Goal: Information Seeking & Learning: Learn about a topic

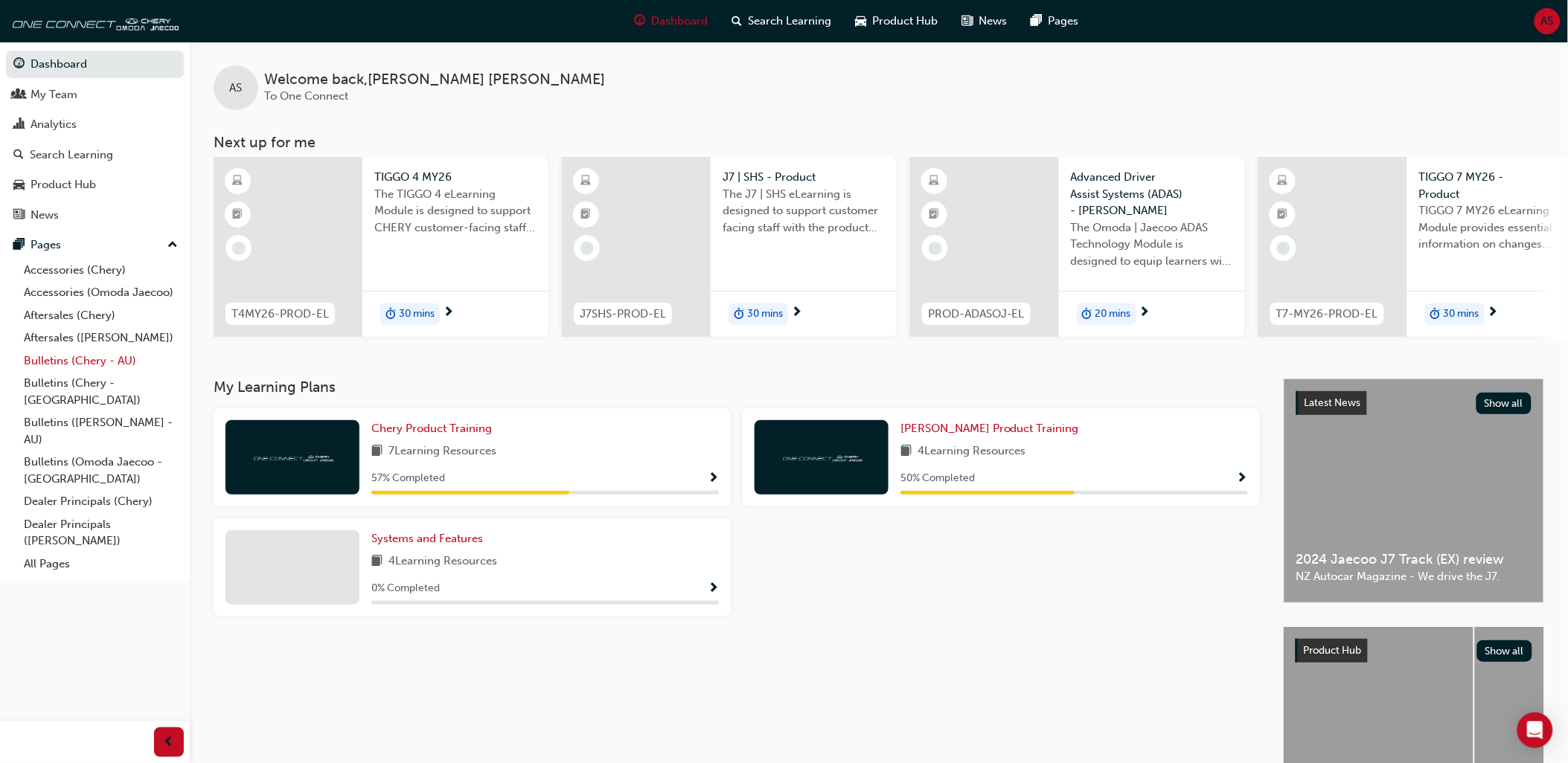
click at [114, 369] on link "Bulletins (Chery - AU)" at bounding box center [101, 361] width 166 height 23
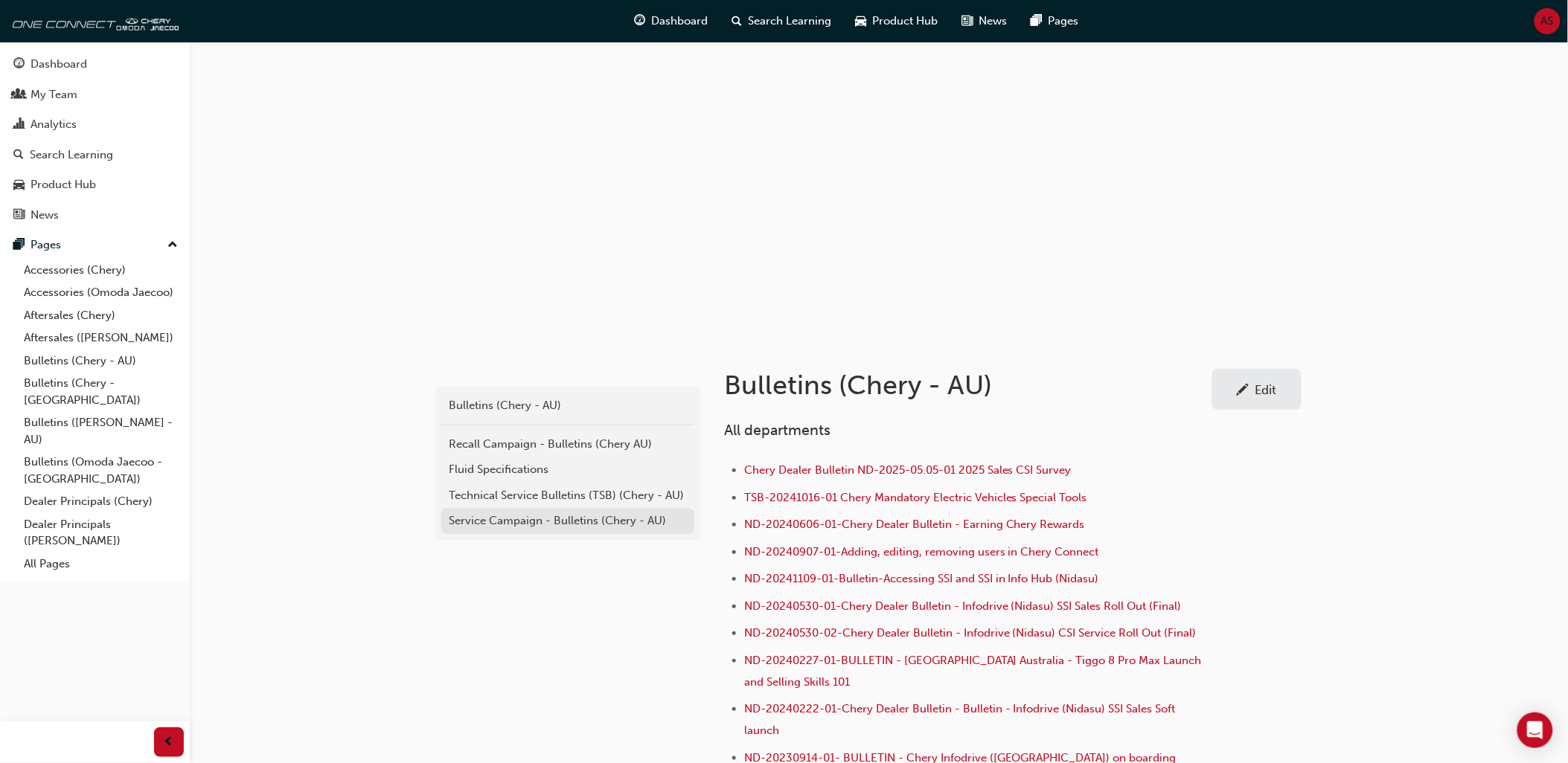
click at [559, 526] on div "Service Campaign - Bulletins (Chery - AU)" at bounding box center [568, 521] width 238 height 17
click at [538, 494] on div "Technical Service Bulletins (TSB) (Chery - AU)" at bounding box center [568, 495] width 238 height 17
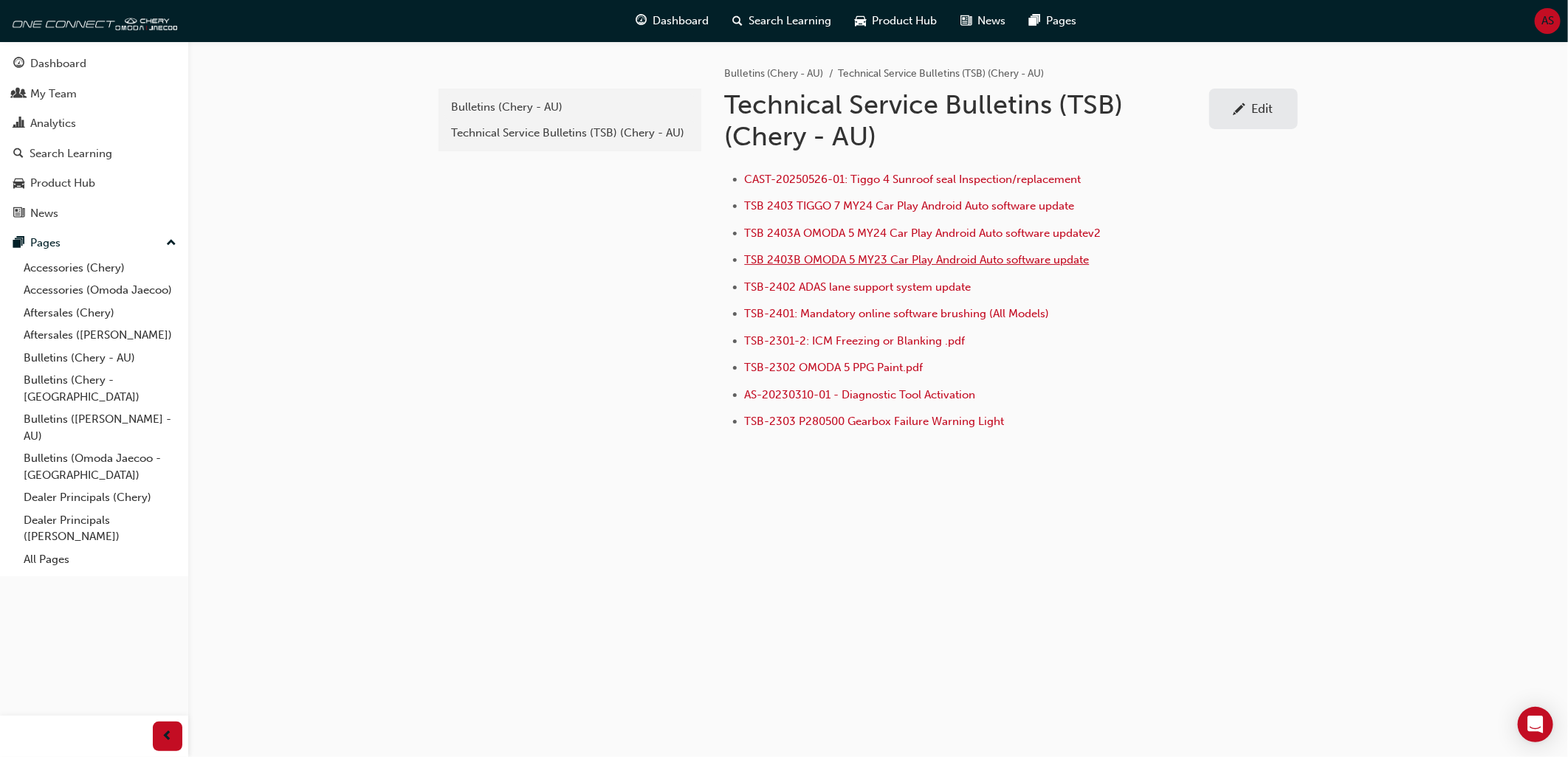
click at [823, 262] on span "TSB 2403B OMODA 5 MY23 Car Play Android Auto software update" at bounding box center [917, 259] width 345 height 14
click at [766, 234] on span "TSB 2403A OMODA 5 MY24 Car Play Android Auto software updatev2" at bounding box center [922, 233] width 356 height 14
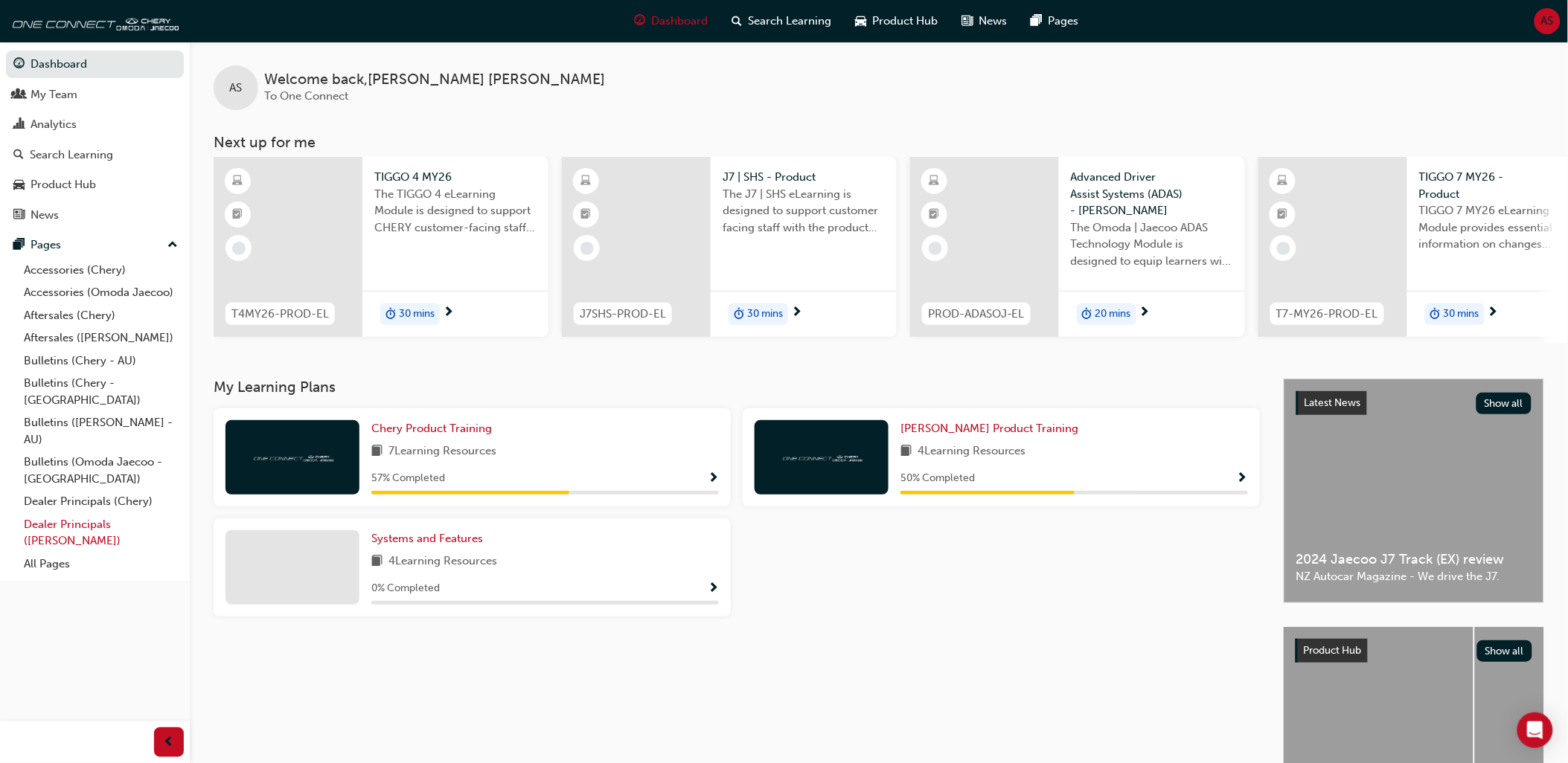
click at [121, 514] on link "Dealer Principals ([PERSON_NAME])" at bounding box center [101, 533] width 166 height 39
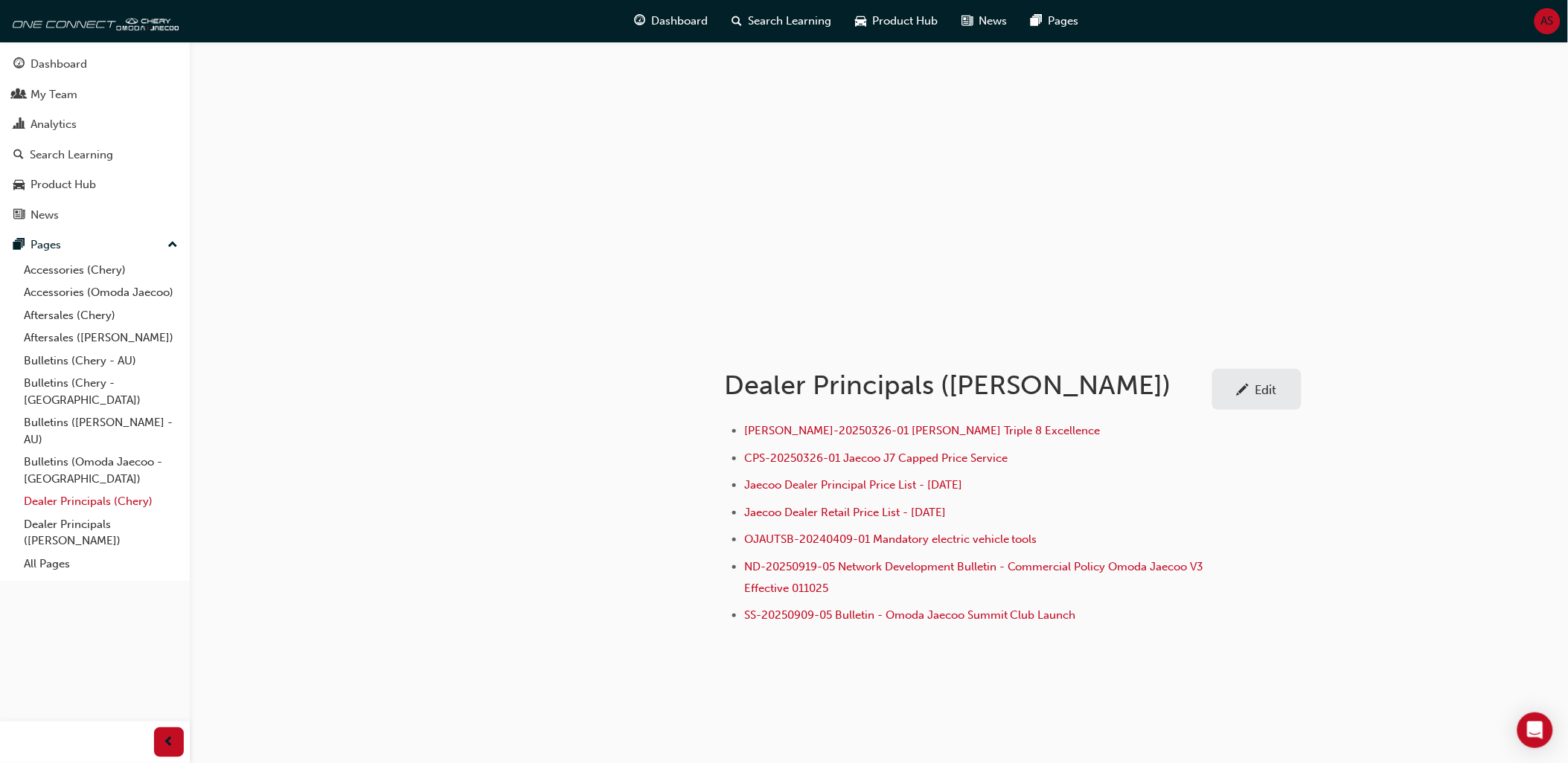
click at [84, 493] on link "Dealer Principals (Chery)" at bounding box center [101, 501] width 166 height 23
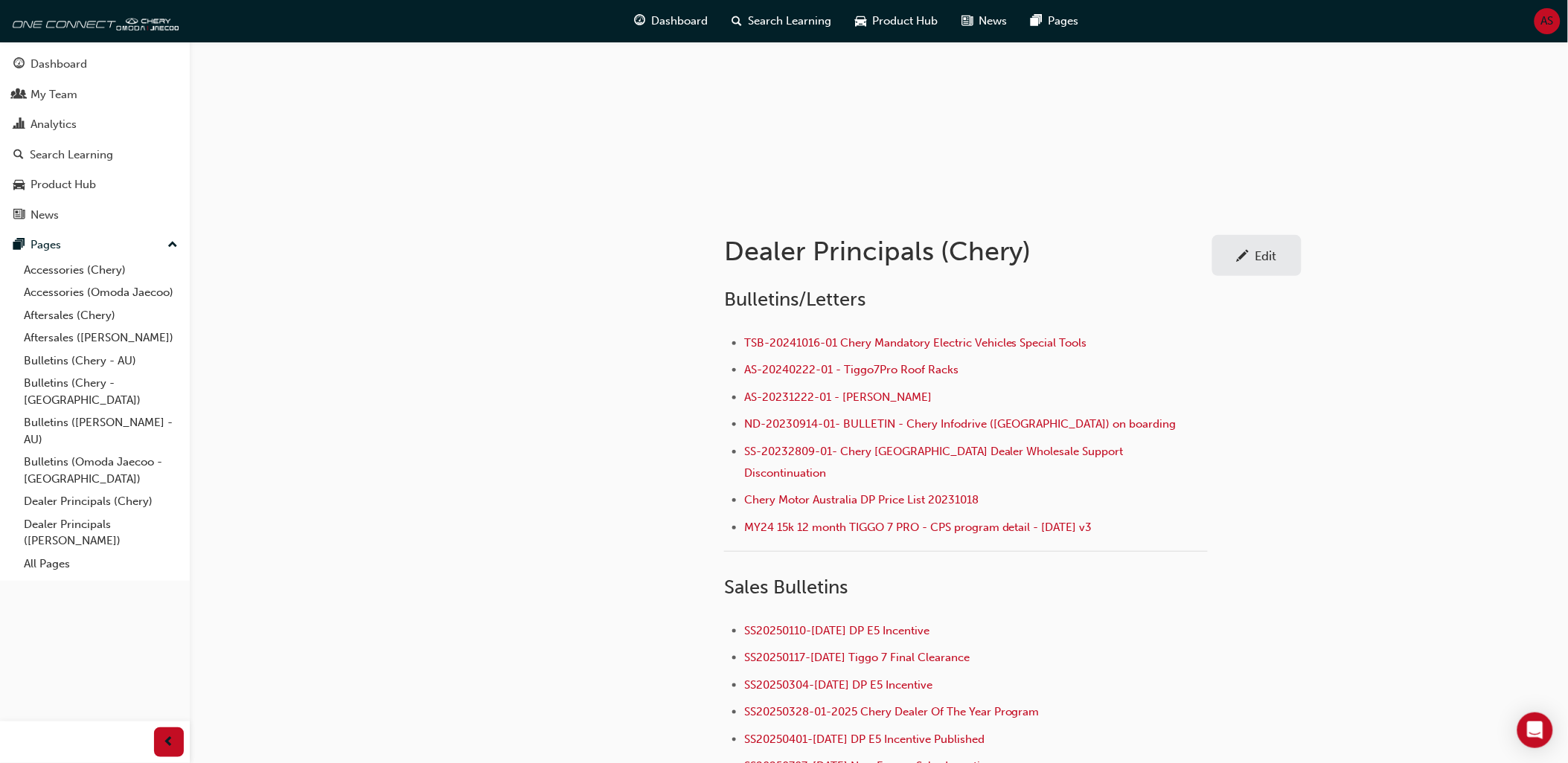
scroll to position [303, 0]
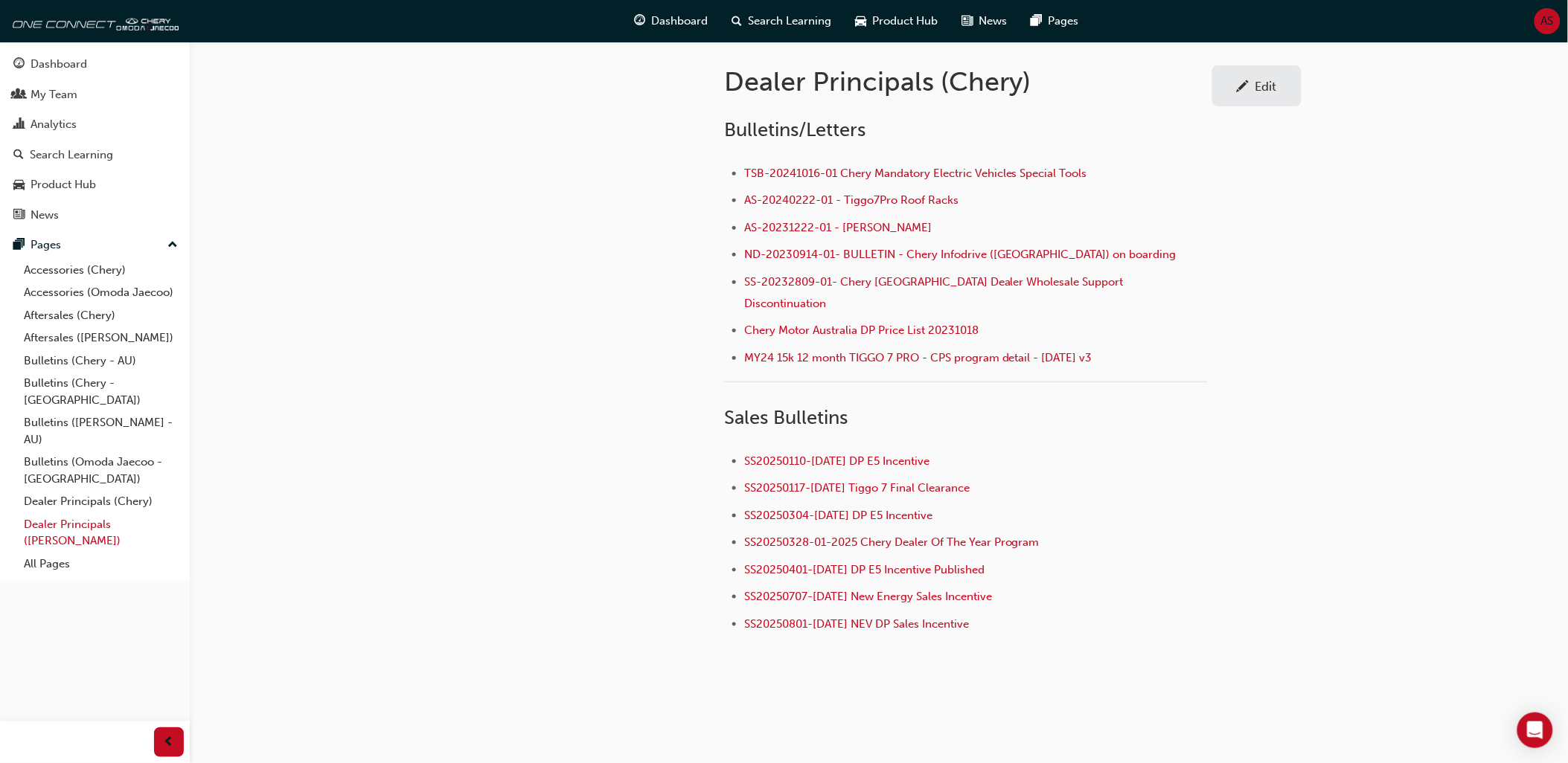
click at [117, 514] on link "Dealer Principals ([PERSON_NAME])" at bounding box center [101, 533] width 166 height 39
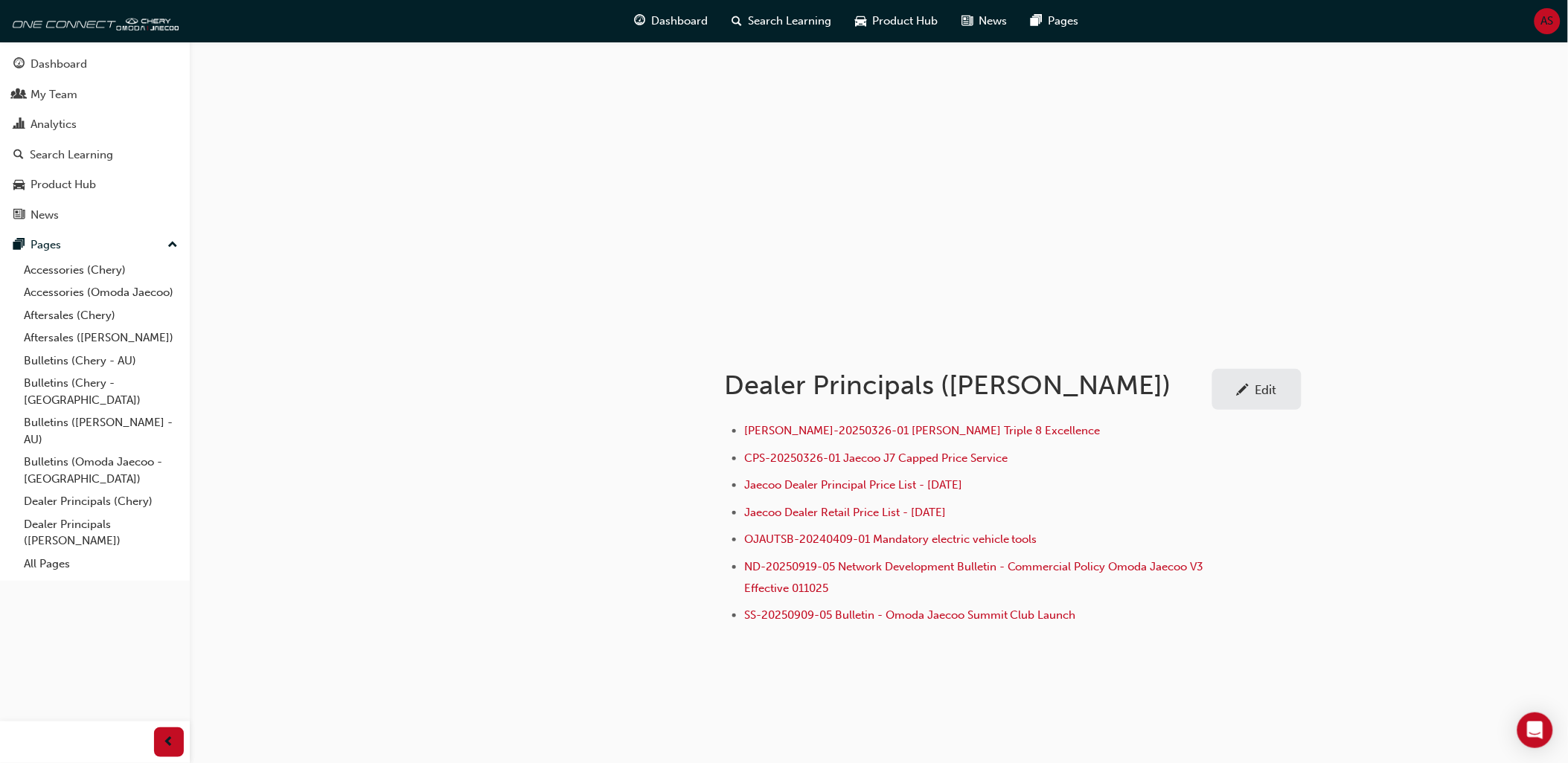
click at [1249, 392] on div at bounding box center [1243, 389] width 13 height 18
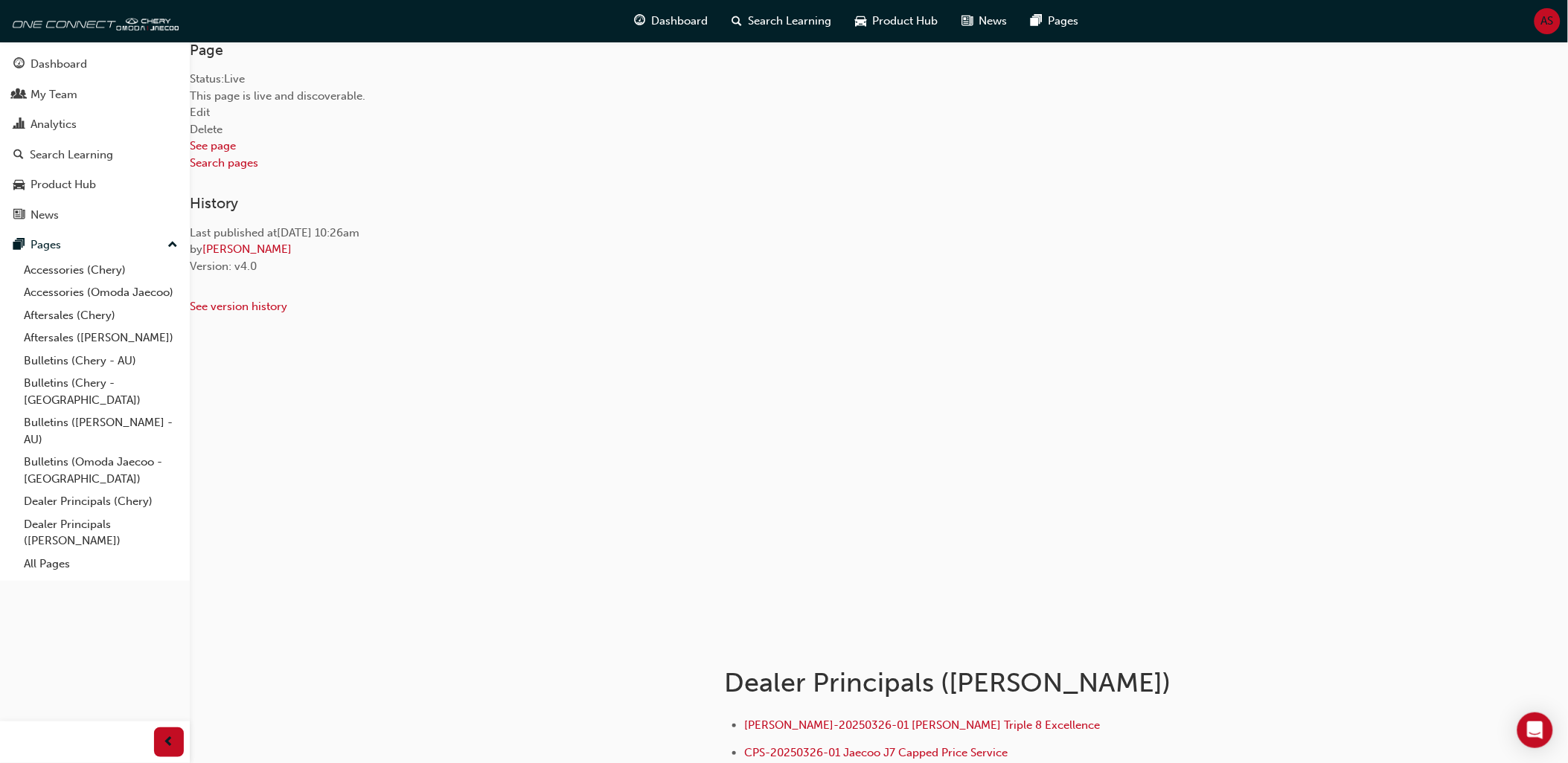
click at [210, 119] on link "Edit" at bounding box center [200, 112] width 20 height 14
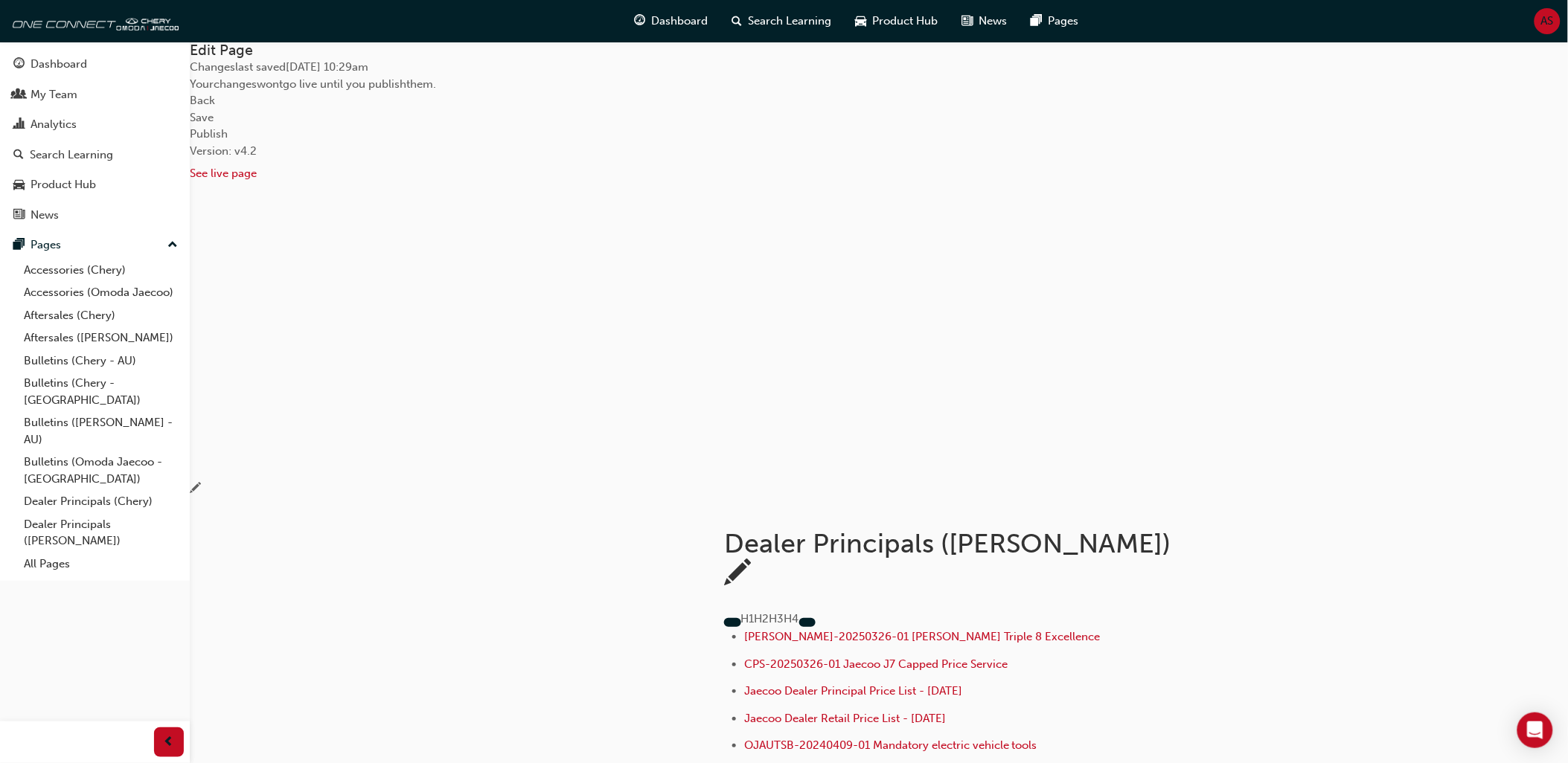
click at [1167, 628] on li "JAS-20250326-01 [PERSON_NAME] Triple 8 Excellence" at bounding box center [1023, 639] width 558 height 22
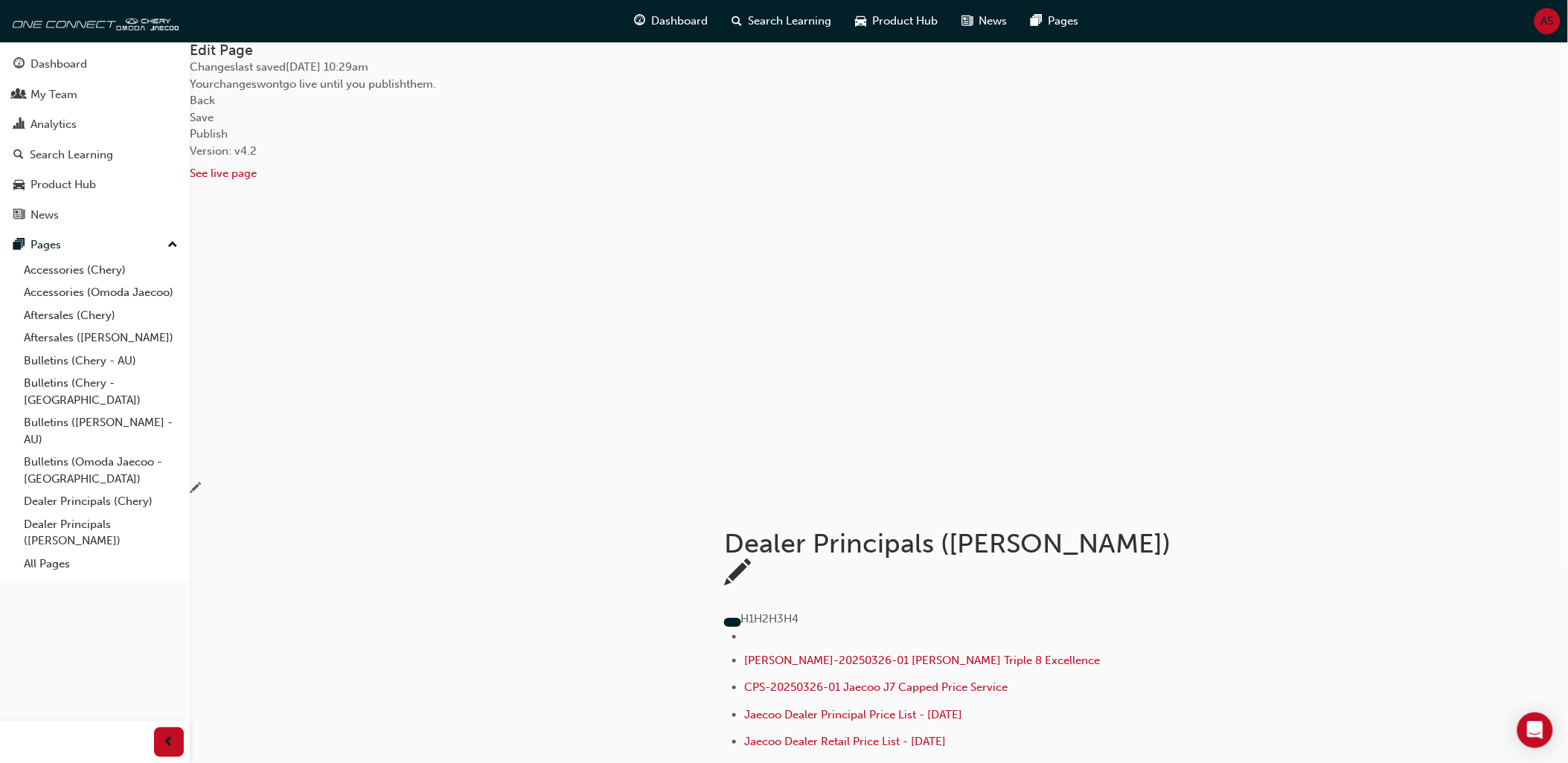
click at [871, 628] on li "﻿" at bounding box center [1023, 637] width 558 height 18
drag, startPoint x: 1047, startPoint y: 482, endPoint x: 858, endPoint y: 480, distance: 189.0
click at [858, 628] on ul "Warranty labour rate Bulletin August 2025 ﻿ JAS-20250326-01 Omoda Jaecoo Triple…" at bounding box center [1013, 732] width 578 height 208
click at [1141, 454] on body "Your version of Internet Explorer is outdated and not supported. Please upgrade…" at bounding box center [784, 381] width 1568 height 763
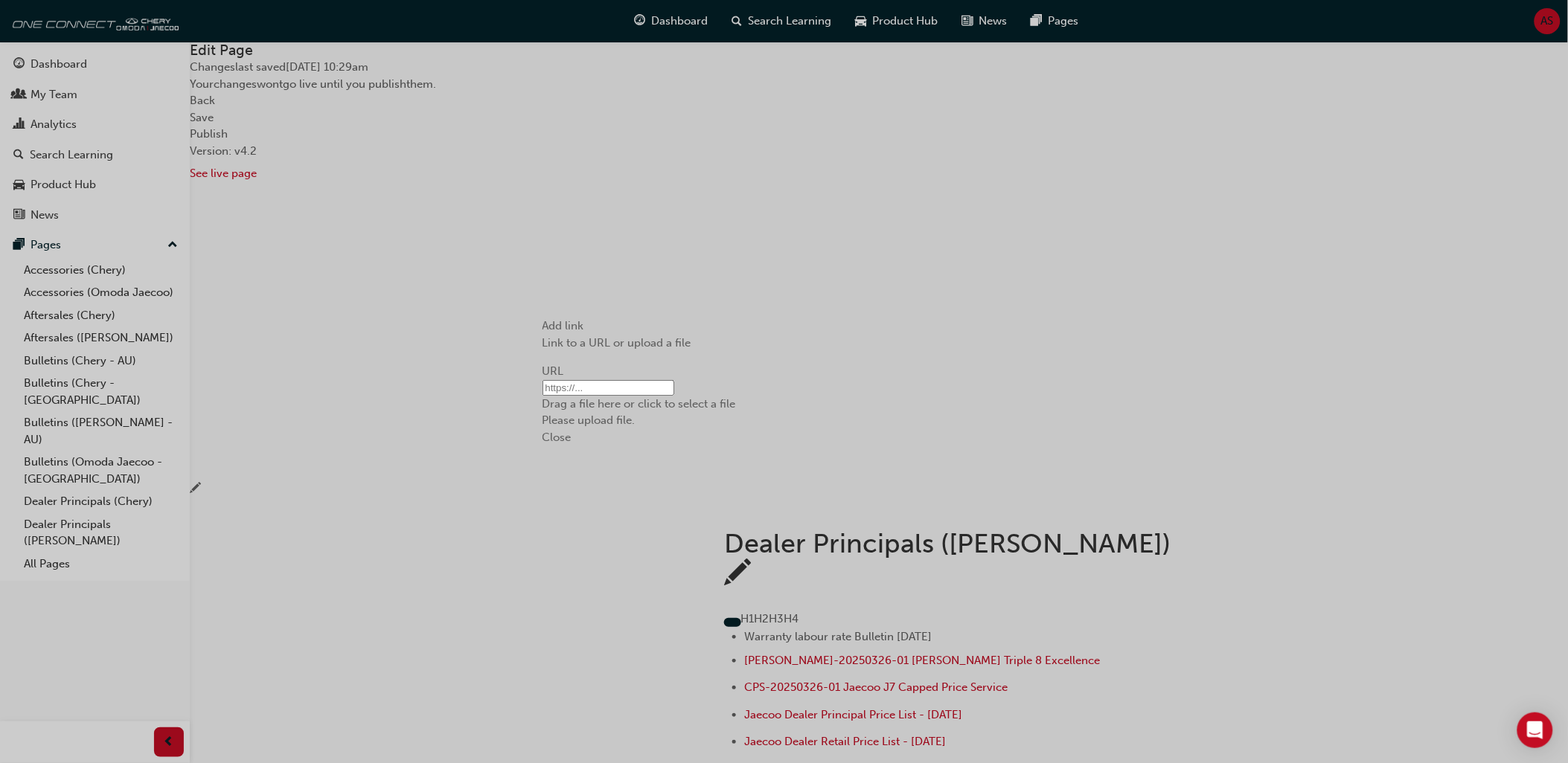
click at [727, 412] on p "Please upload file." at bounding box center [784, 420] width 484 height 17
type input "/upload/3fc8da46-3d0b-40b0-acfe-3a747e863e65.pdf"
click at [571, 454] on button "Close" at bounding box center [557, 446] width 29 height 17
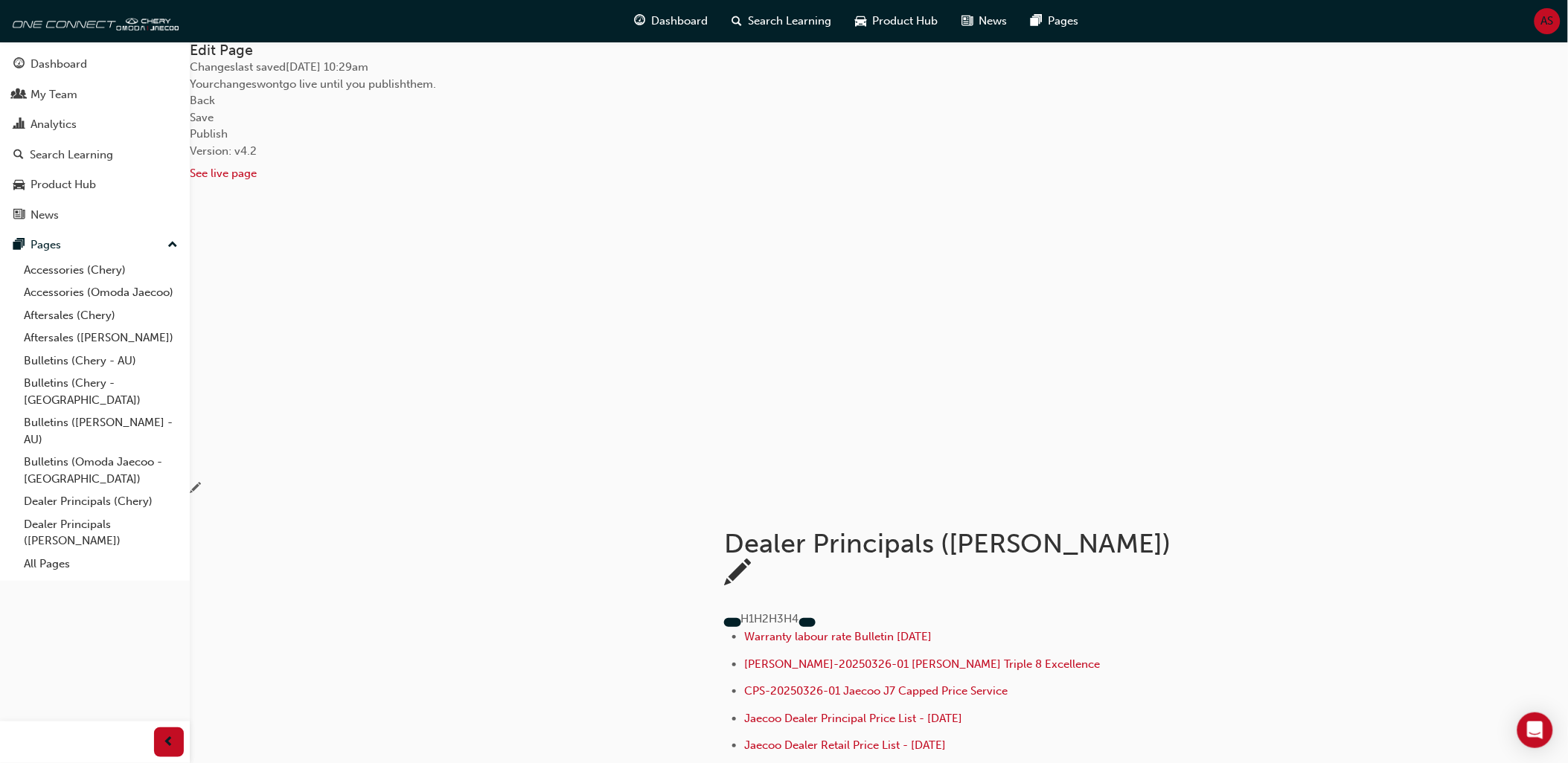
click at [214, 124] on span "Save" at bounding box center [202, 117] width 24 height 14
click at [228, 143] on button "Publish" at bounding box center [209, 134] width 38 height 17
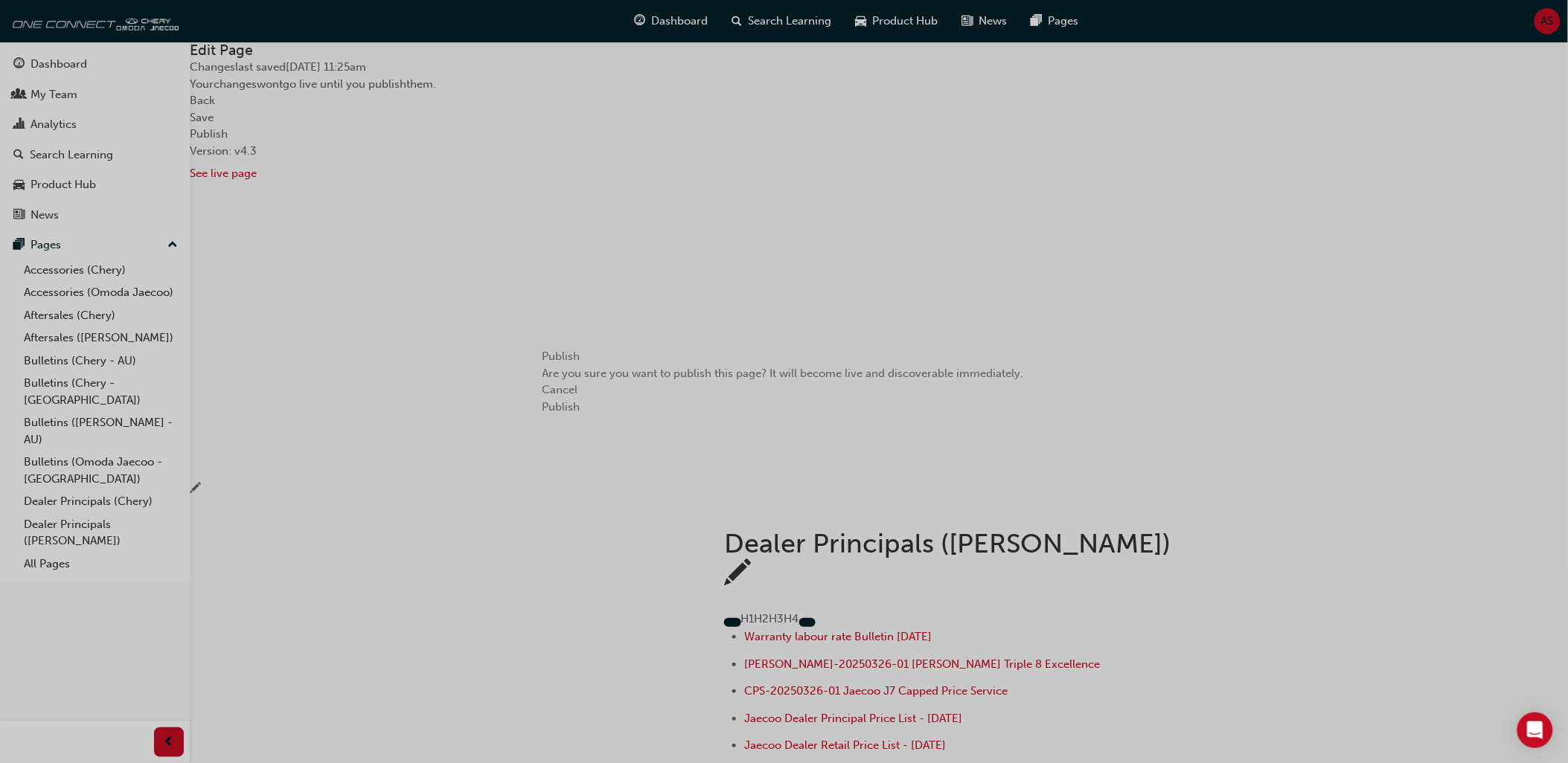
click at [581, 414] on span "Publish" at bounding box center [561, 407] width 38 height 14
click at [570, 407] on button "Okay" at bounding box center [555, 398] width 27 height 17
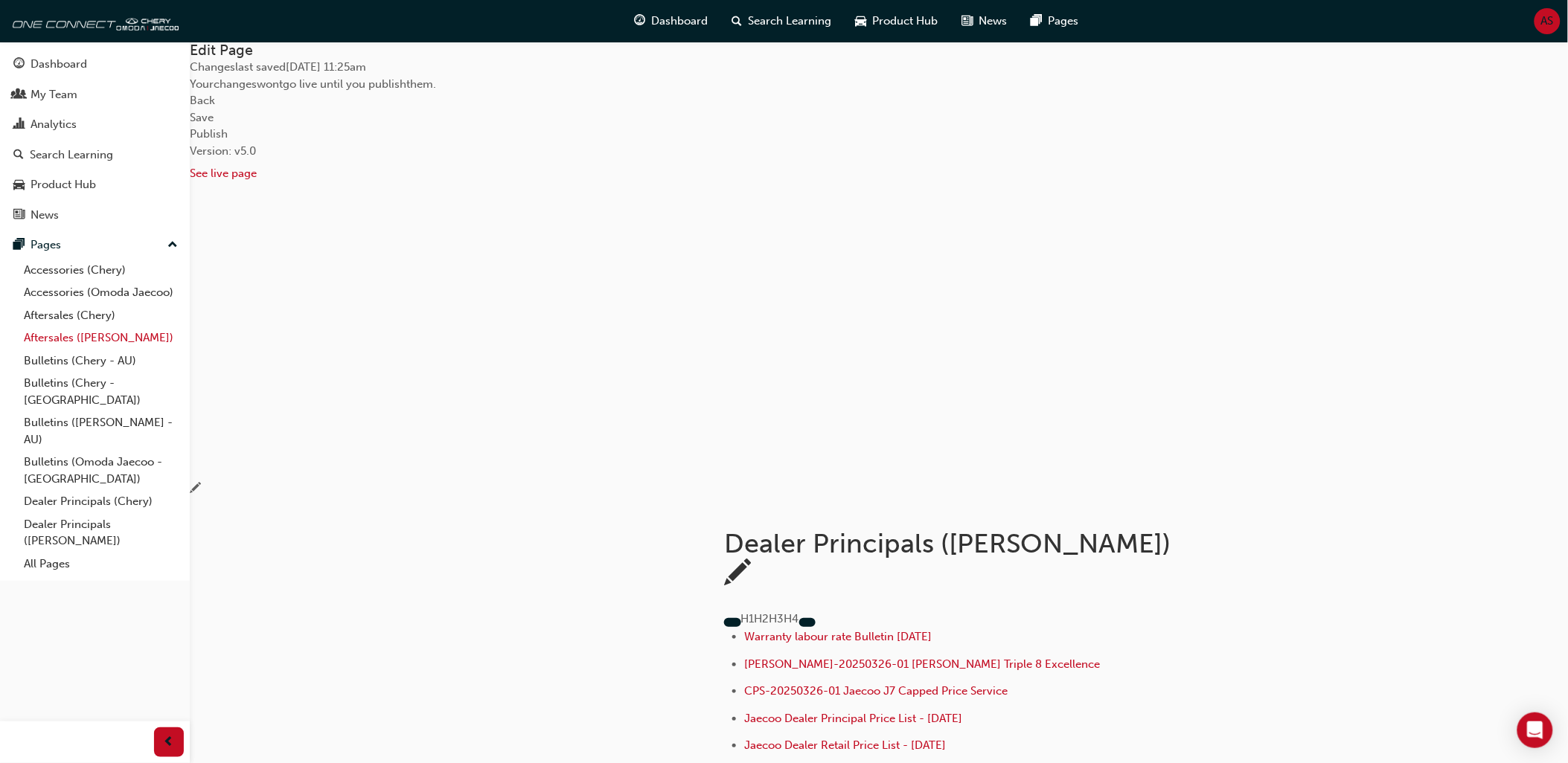
click at [80, 344] on link "Aftersales ([PERSON_NAME])" at bounding box center [101, 337] width 166 height 23
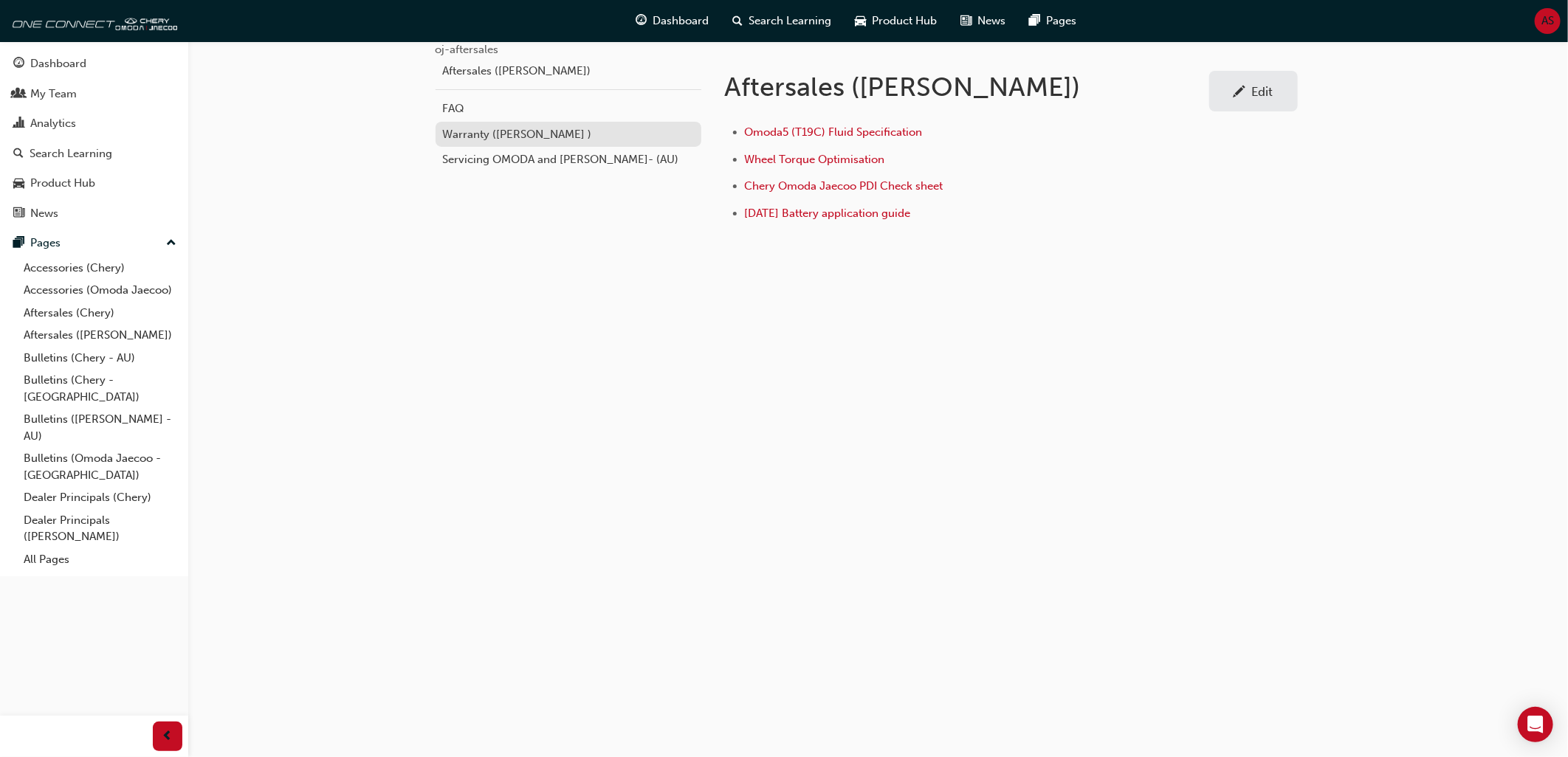
click at [526, 143] on div "Warranty (Omoda Jaecoo )" at bounding box center [568, 134] width 251 height 17
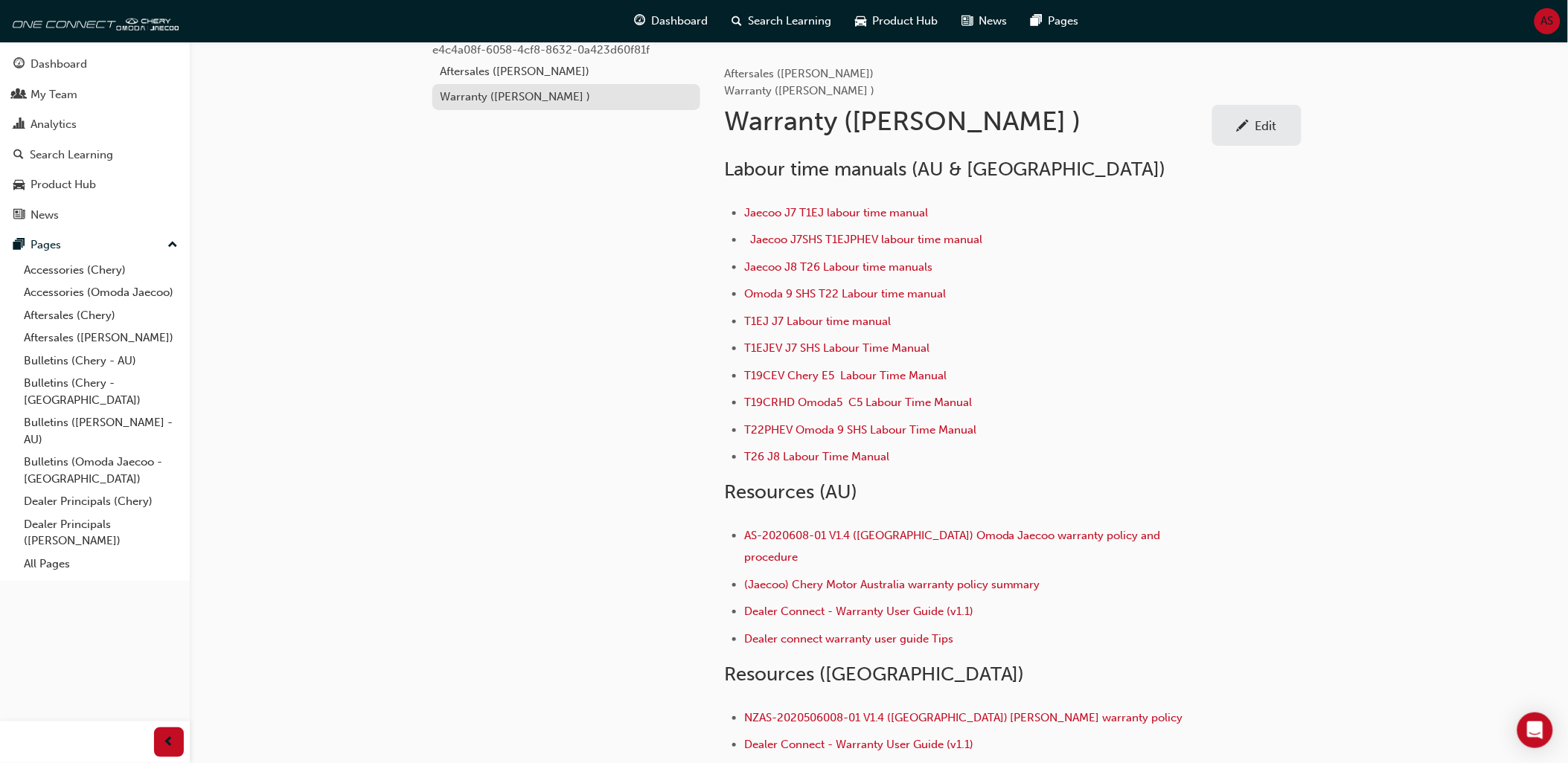
click at [567, 106] on div "Warranty (Omoda Jaecoo )" at bounding box center [566, 97] width 253 height 17
click at [380, 405] on div "e4c4a08f-6058-4cf8-8632-0a423d60f81f Aftersales (Omoda Jaecoo) Warranty (Omoda …" at bounding box center [784, 464] width 1568 height 928
click at [102, 417] on link "Bulletins ([PERSON_NAME] - AU)" at bounding box center [101, 430] width 166 height 39
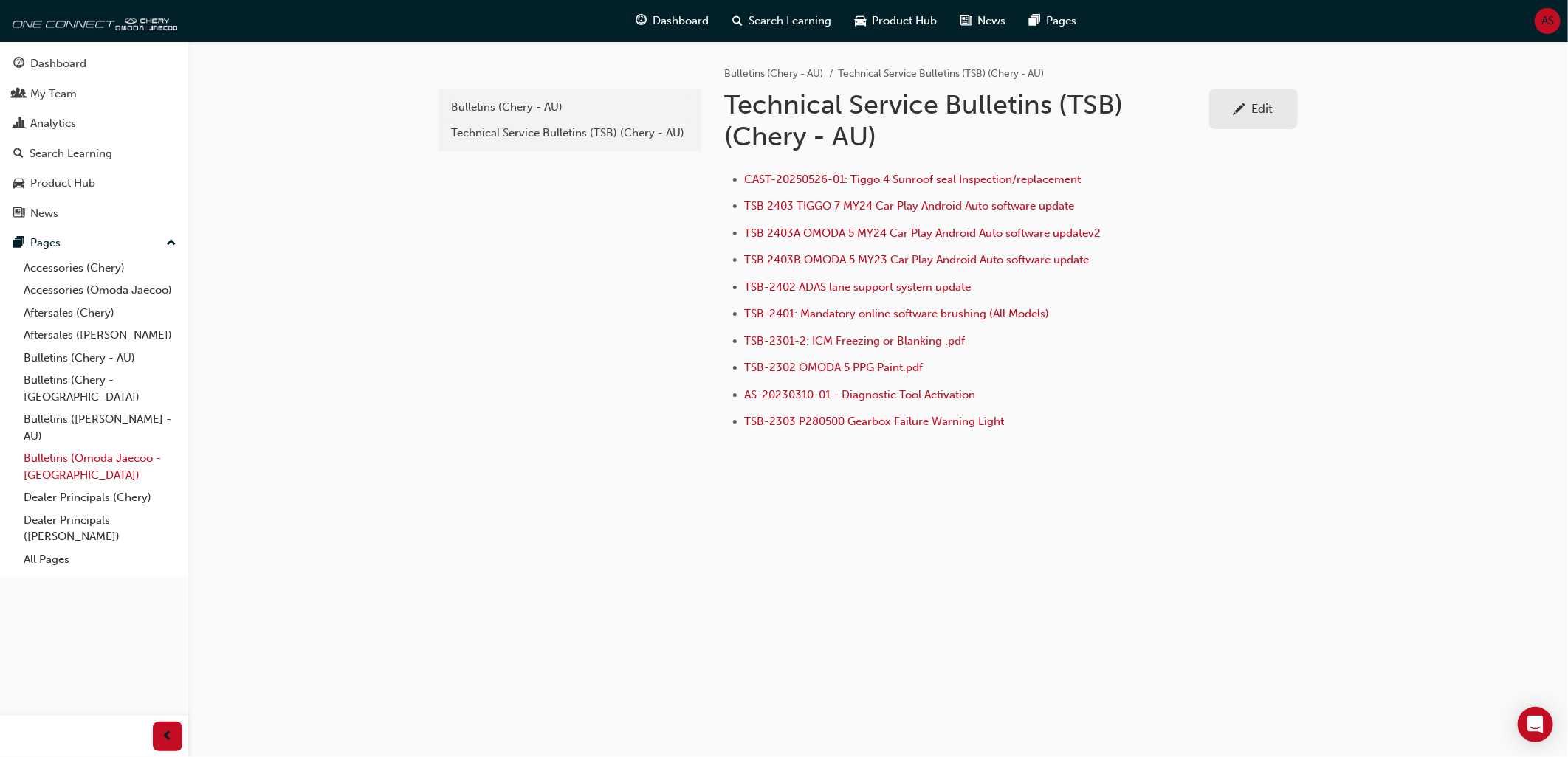
click at [135, 448] on link "Bulletins (Omoda Jaecoo - [GEOGRAPHIC_DATA])" at bounding box center [101, 466] width 165 height 39
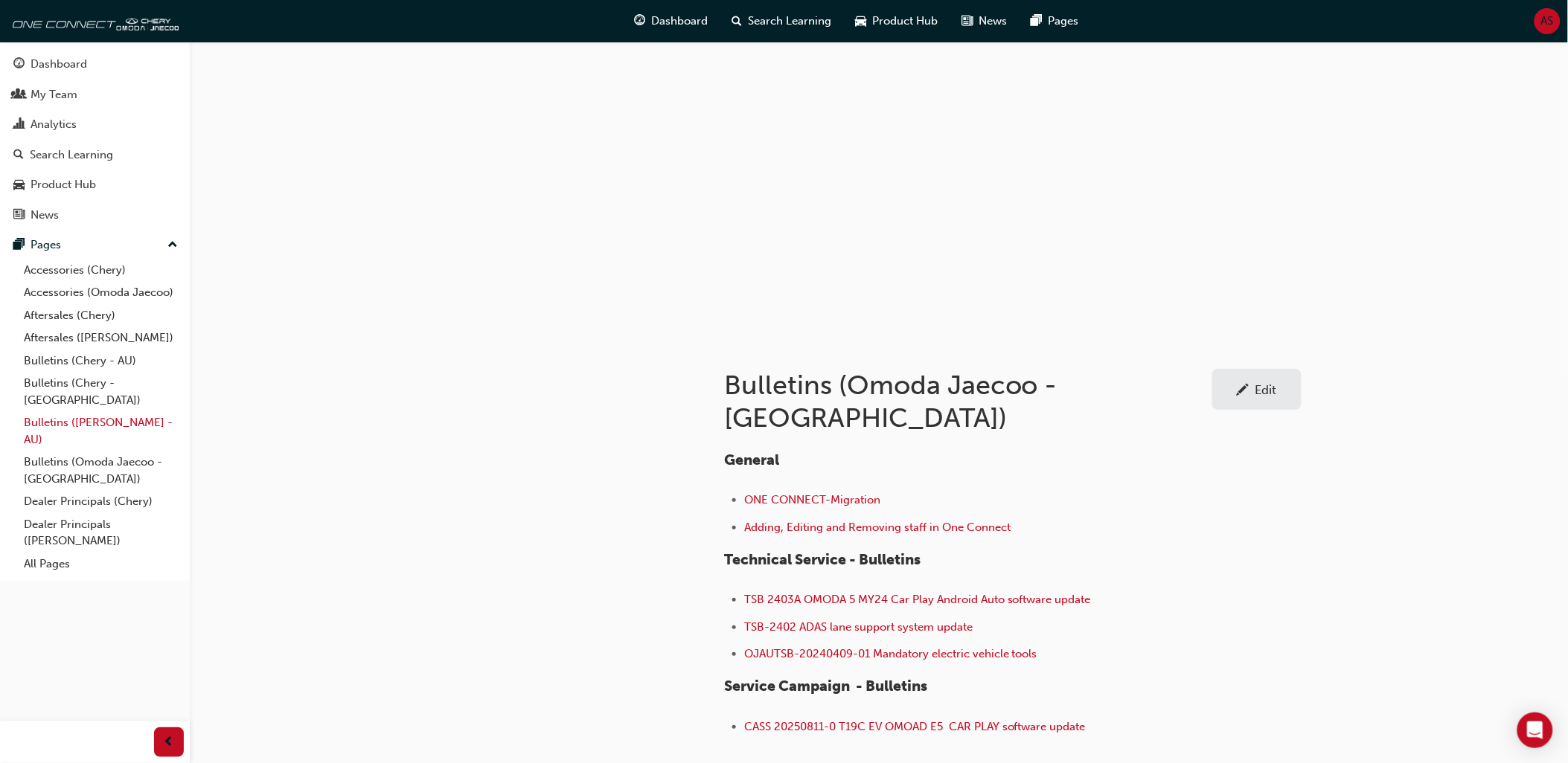
click at [91, 411] on link "Bulletins ([PERSON_NAME] - AU)" at bounding box center [101, 430] width 166 height 39
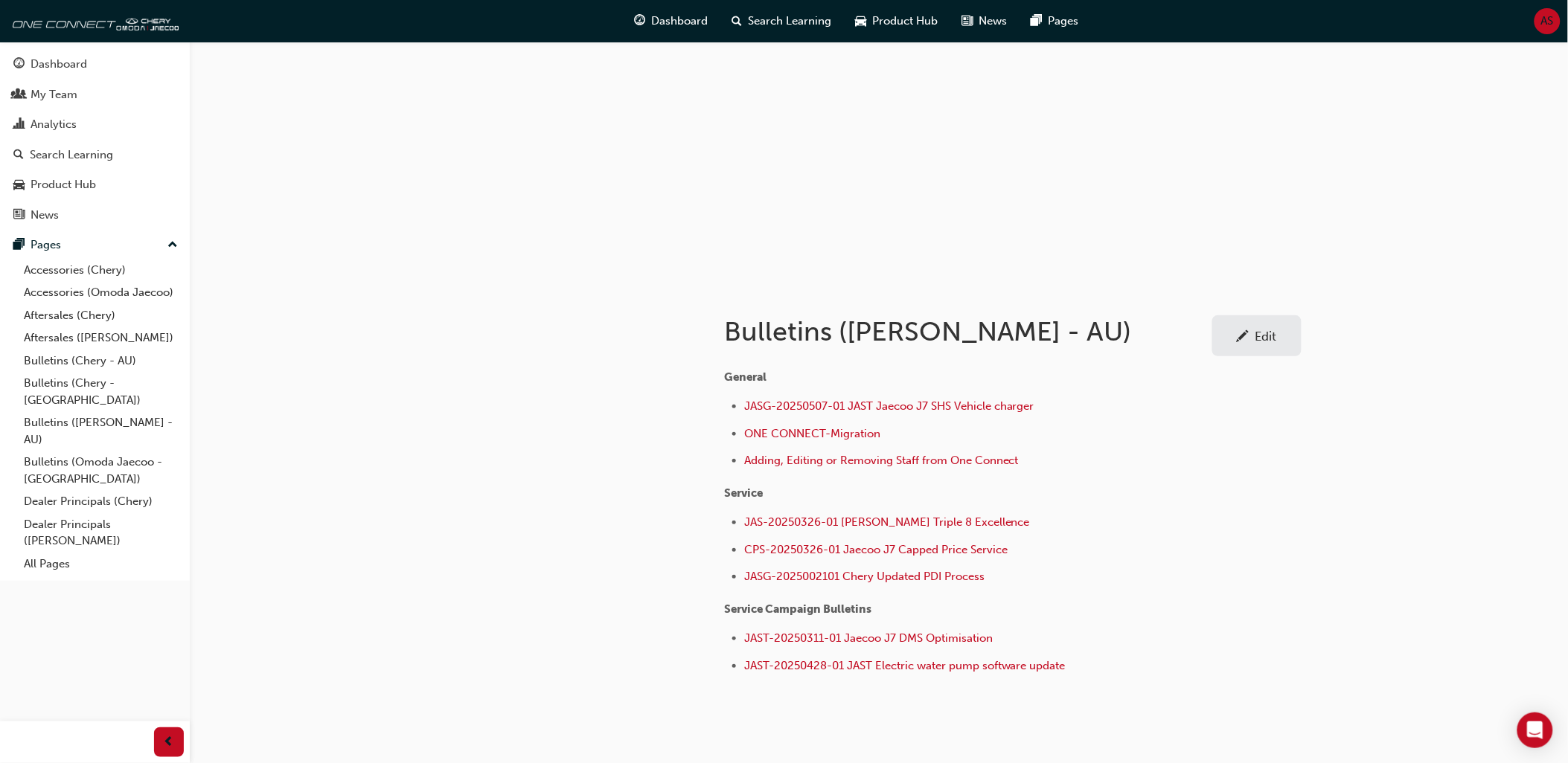
scroll to position [82, 0]
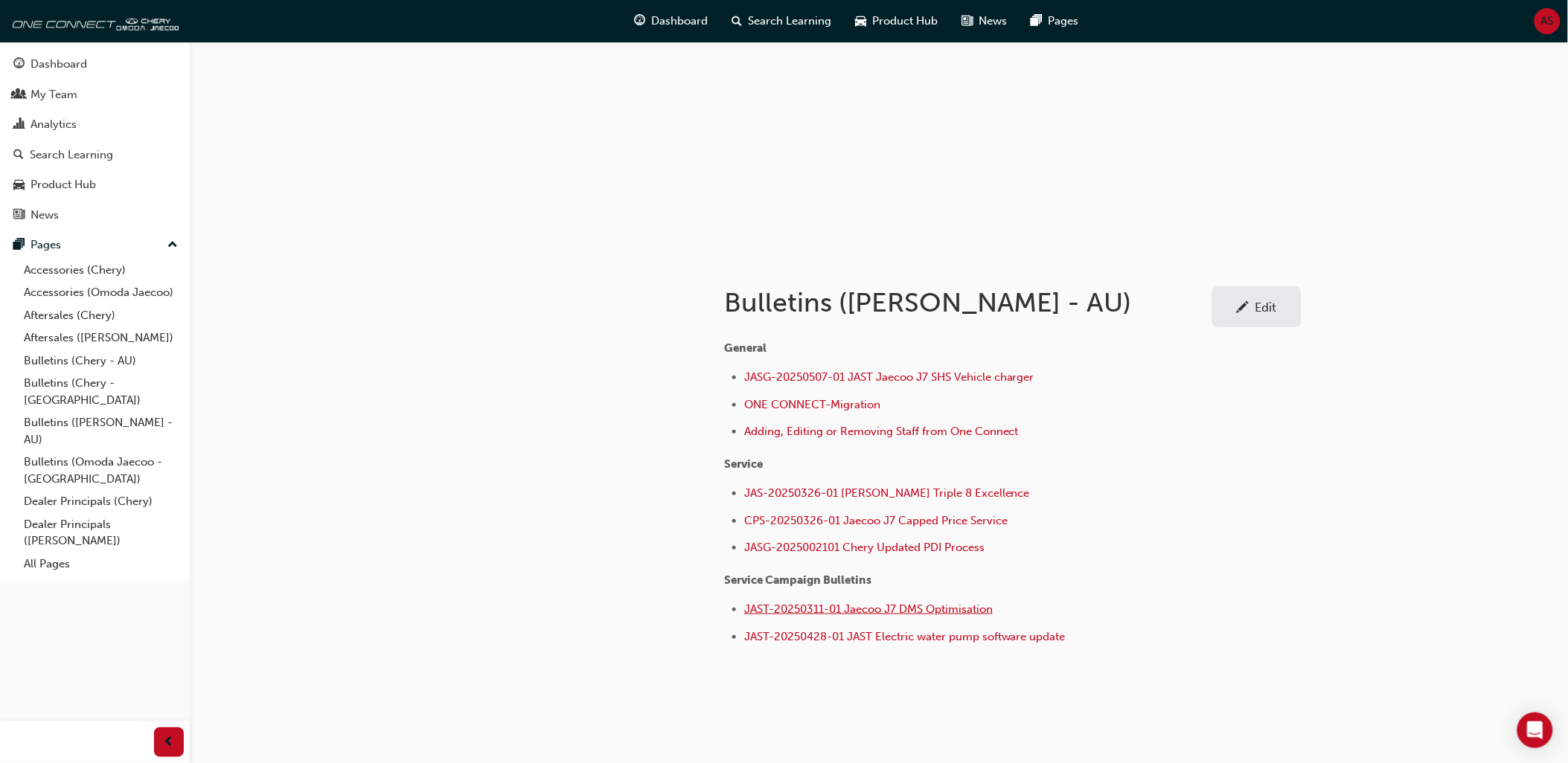
click at [947, 607] on span "JAST-20250311-01 Jaecoo J7 DMS Optimisation" at bounding box center [869, 609] width 249 height 14
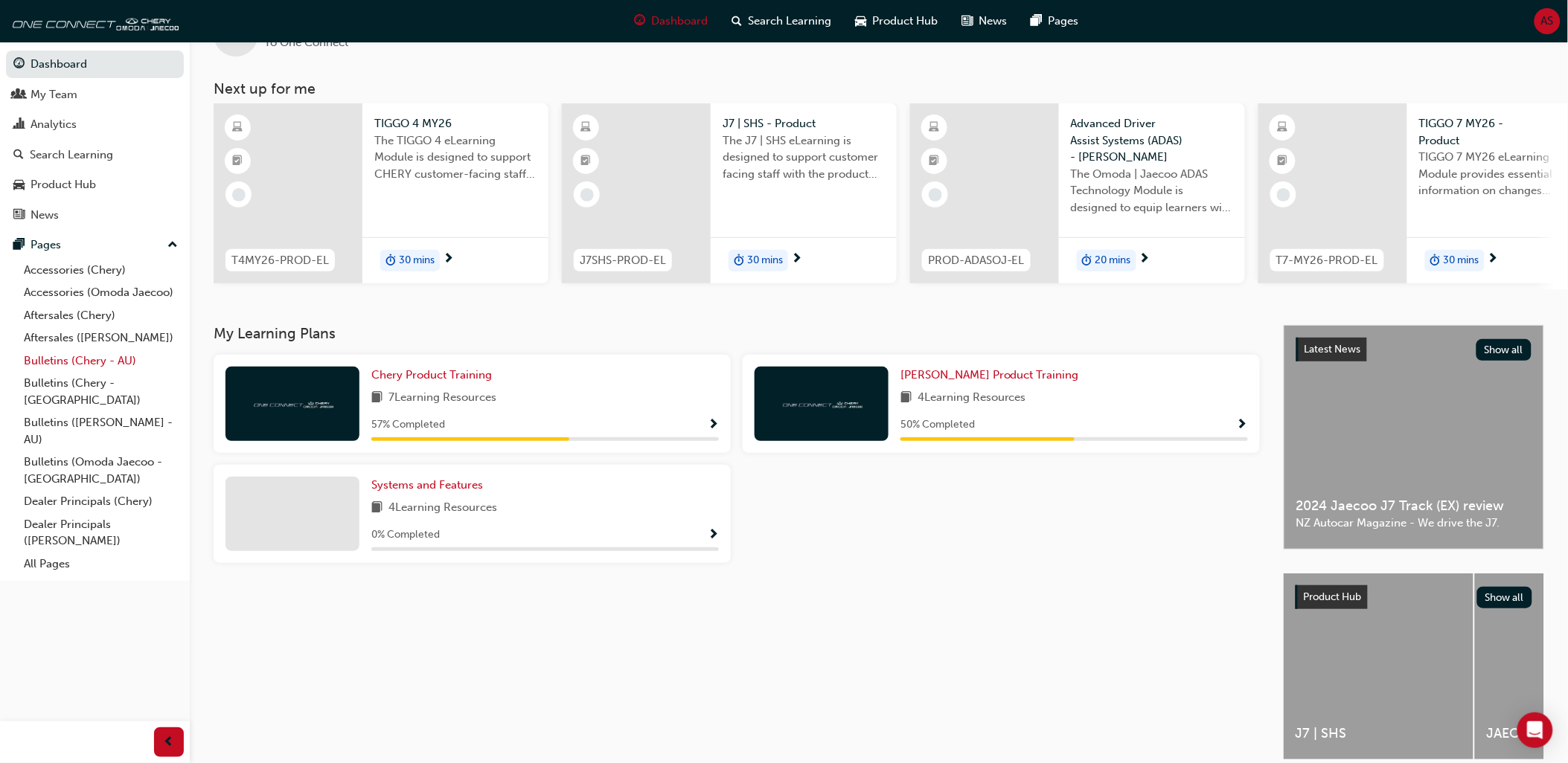
scroll to position [82, 0]
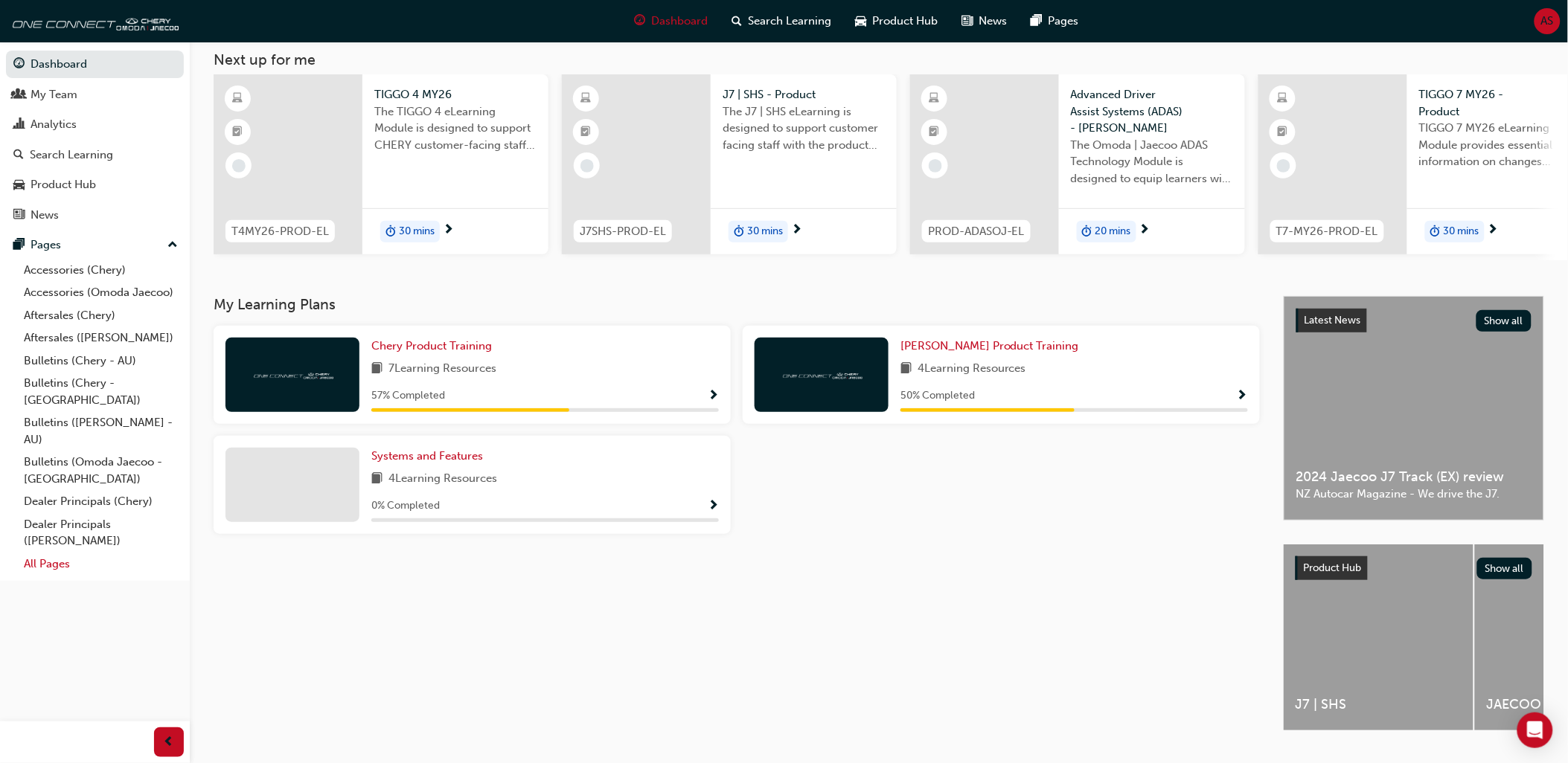
click at [62, 556] on link "All Pages" at bounding box center [101, 564] width 166 height 23
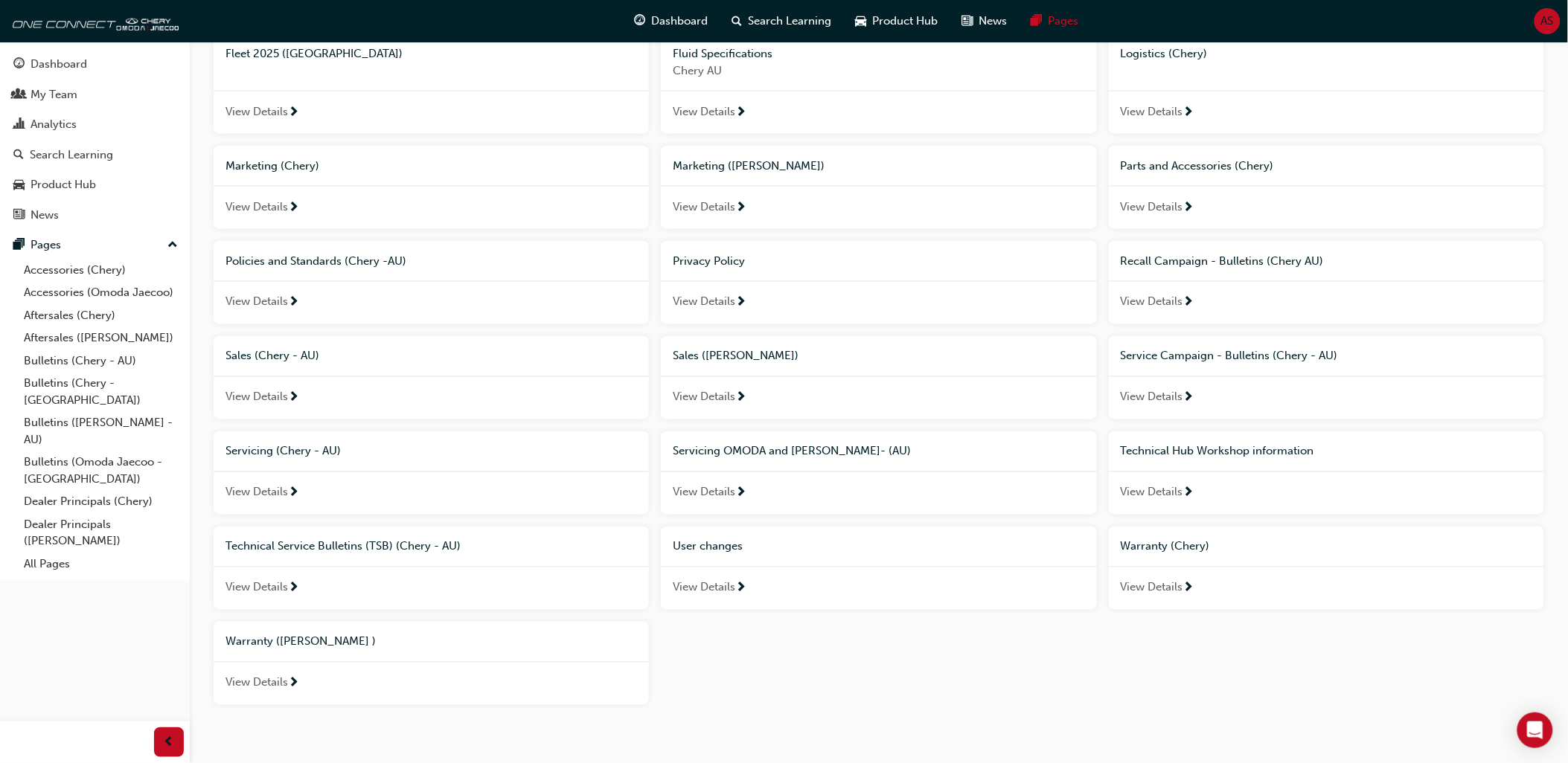
scroll to position [744, 0]
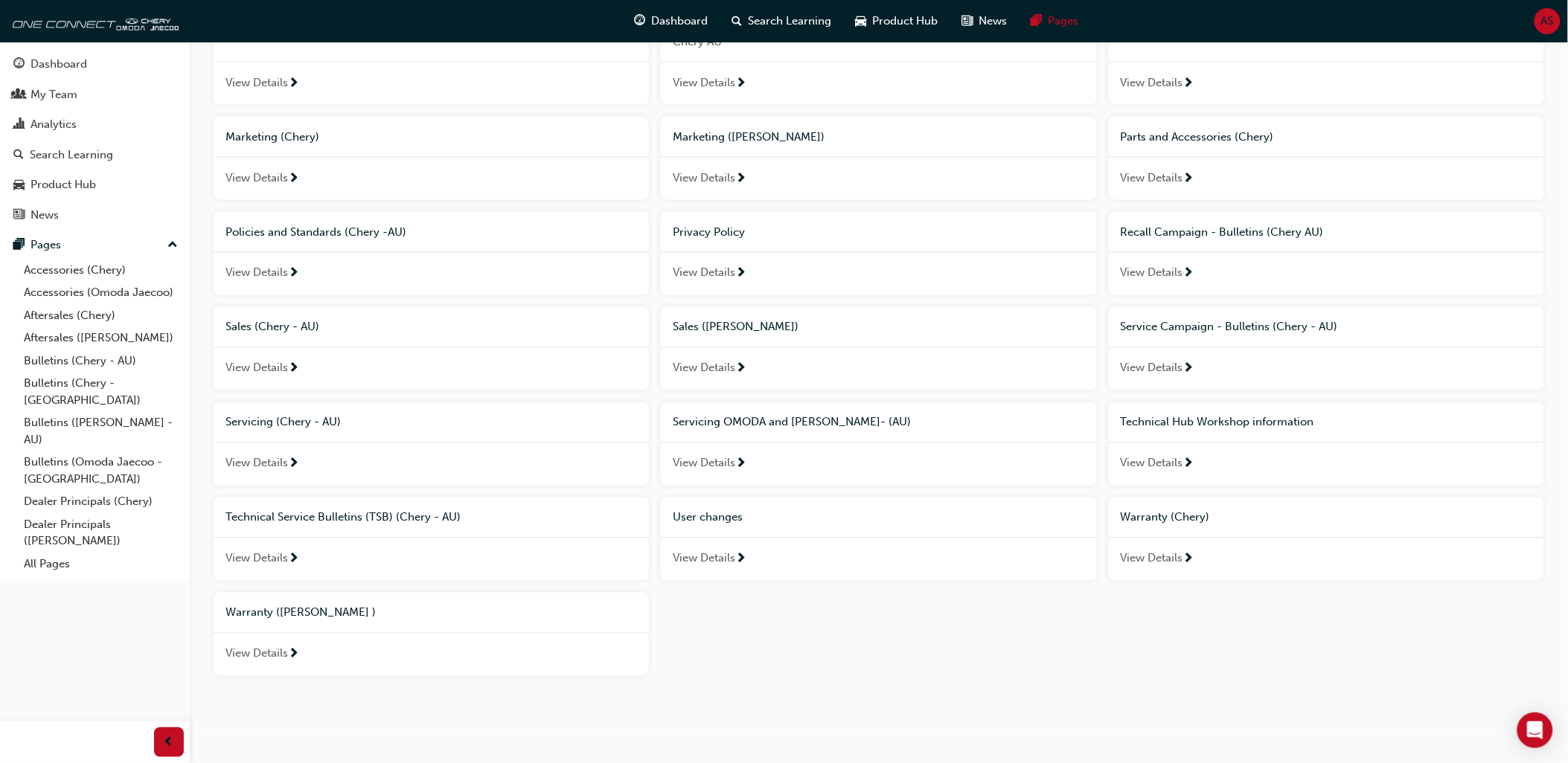
click at [1186, 525] on span "Warranty (Chery)" at bounding box center [1166, 517] width 90 height 14
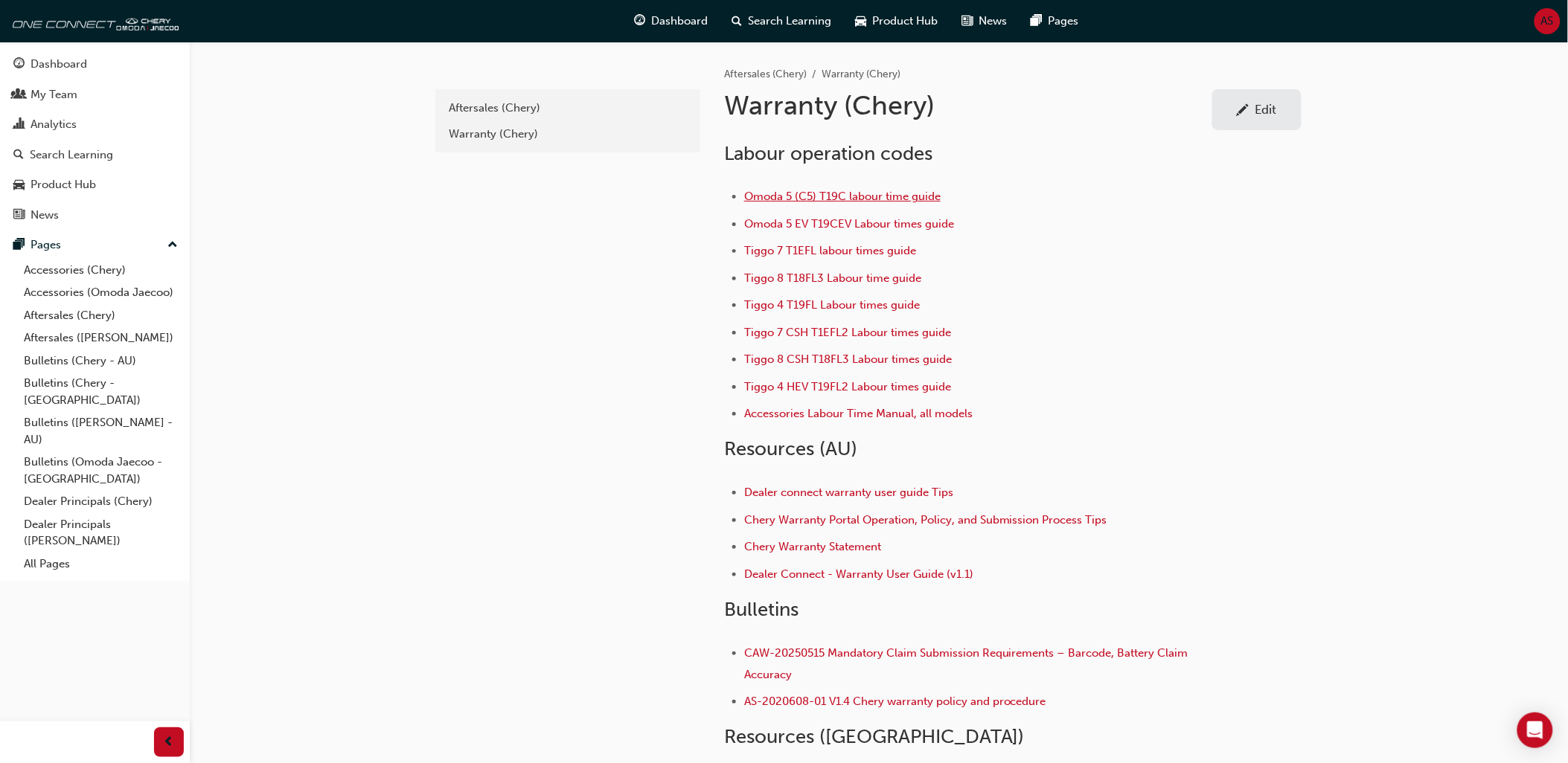
click at [887, 194] on span "Omoda 5 (C5) T19C labour time guide" at bounding box center [842, 196] width 197 height 14
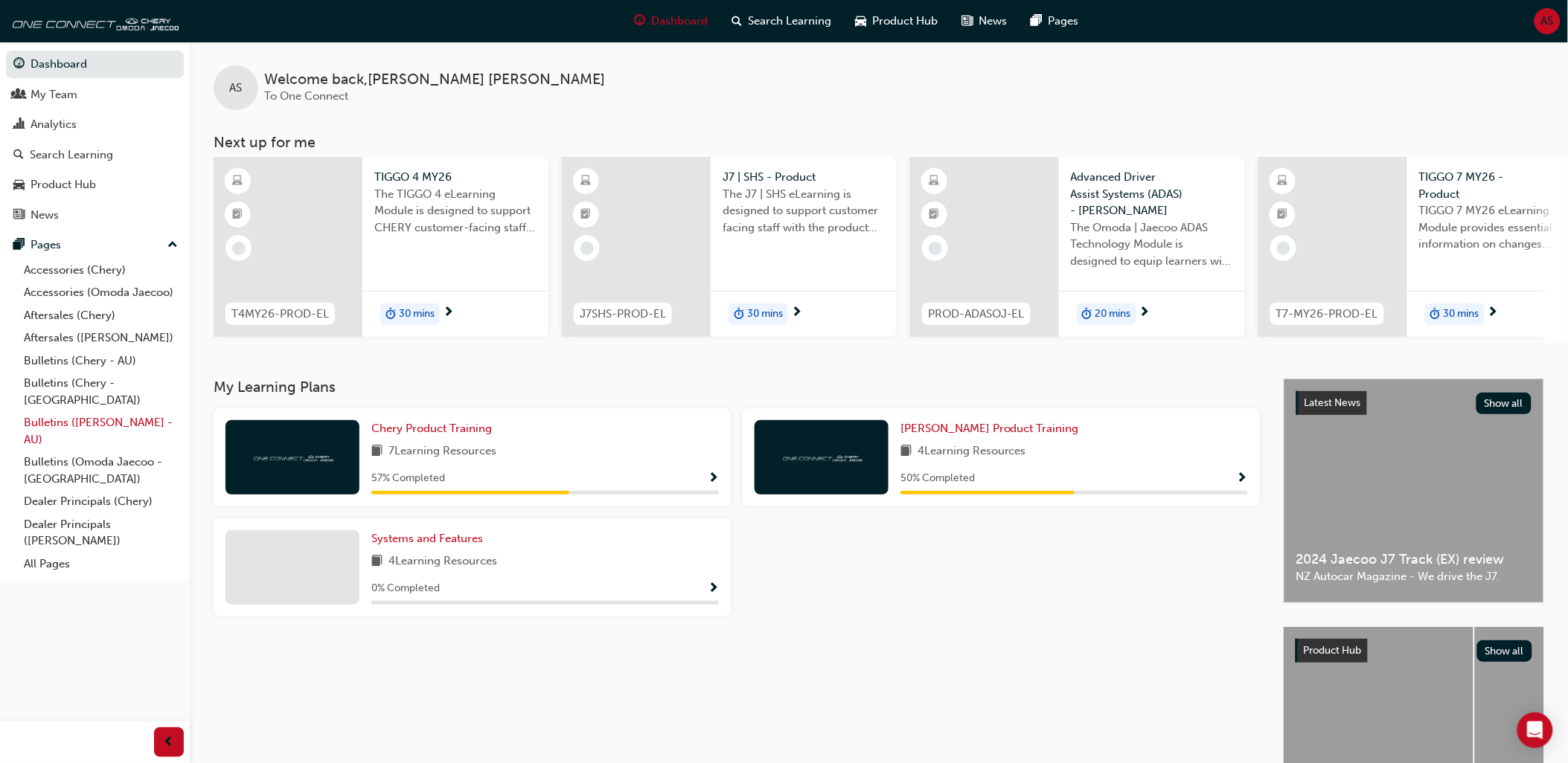
click at [106, 414] on link "Bulletins ([PERSON_NAME] - AU)" at bounding box center [101, 430] width 166 height 39
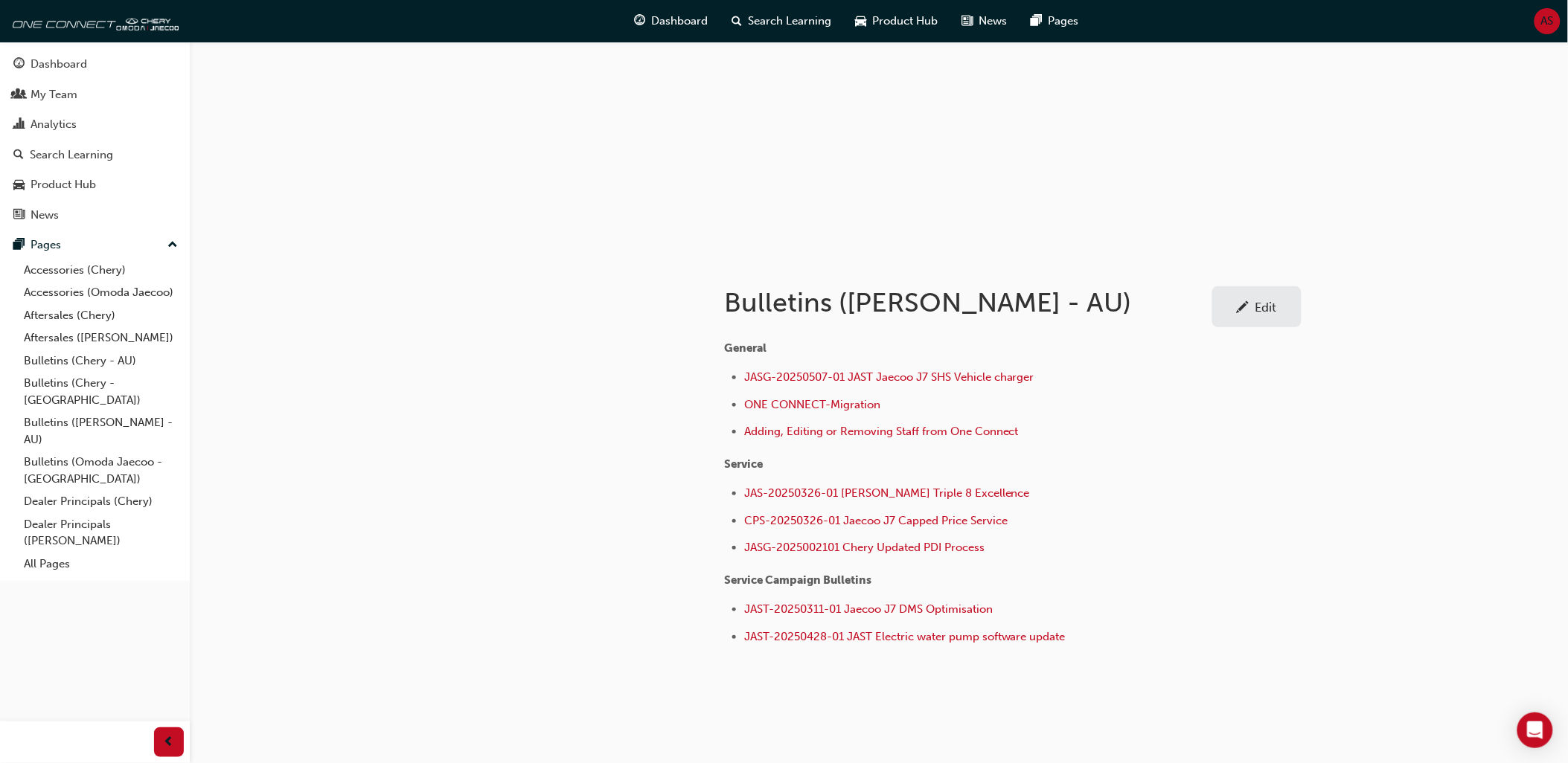
scroll to position [114, 0]
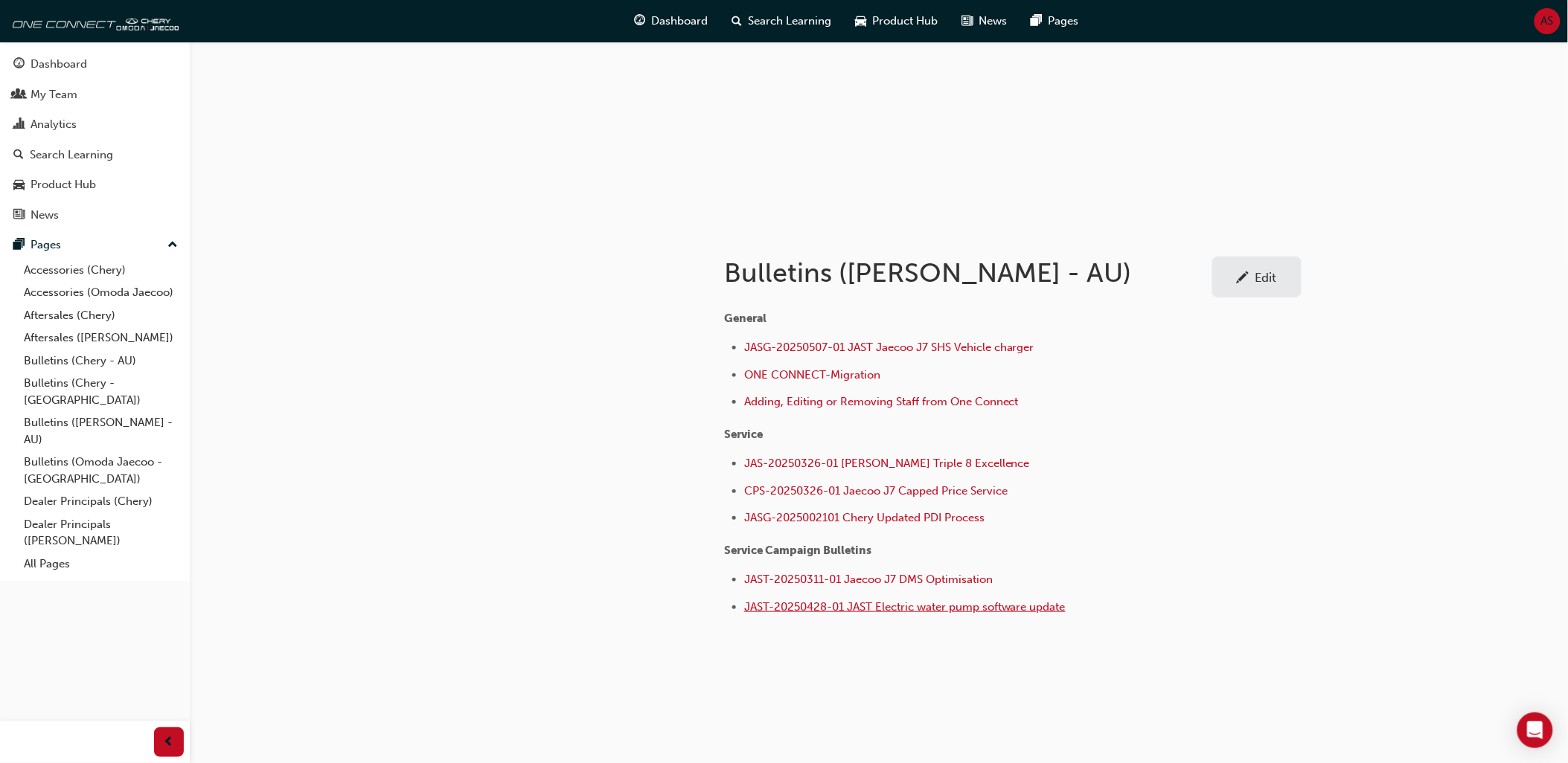
click at [770, 611] on span "JAST-20250428-01 JAST Electric water pump software update" at bounding box center [905, 607] width 322 height 14
